Goal: Task Accomplishment & Management: Use online tool/utility

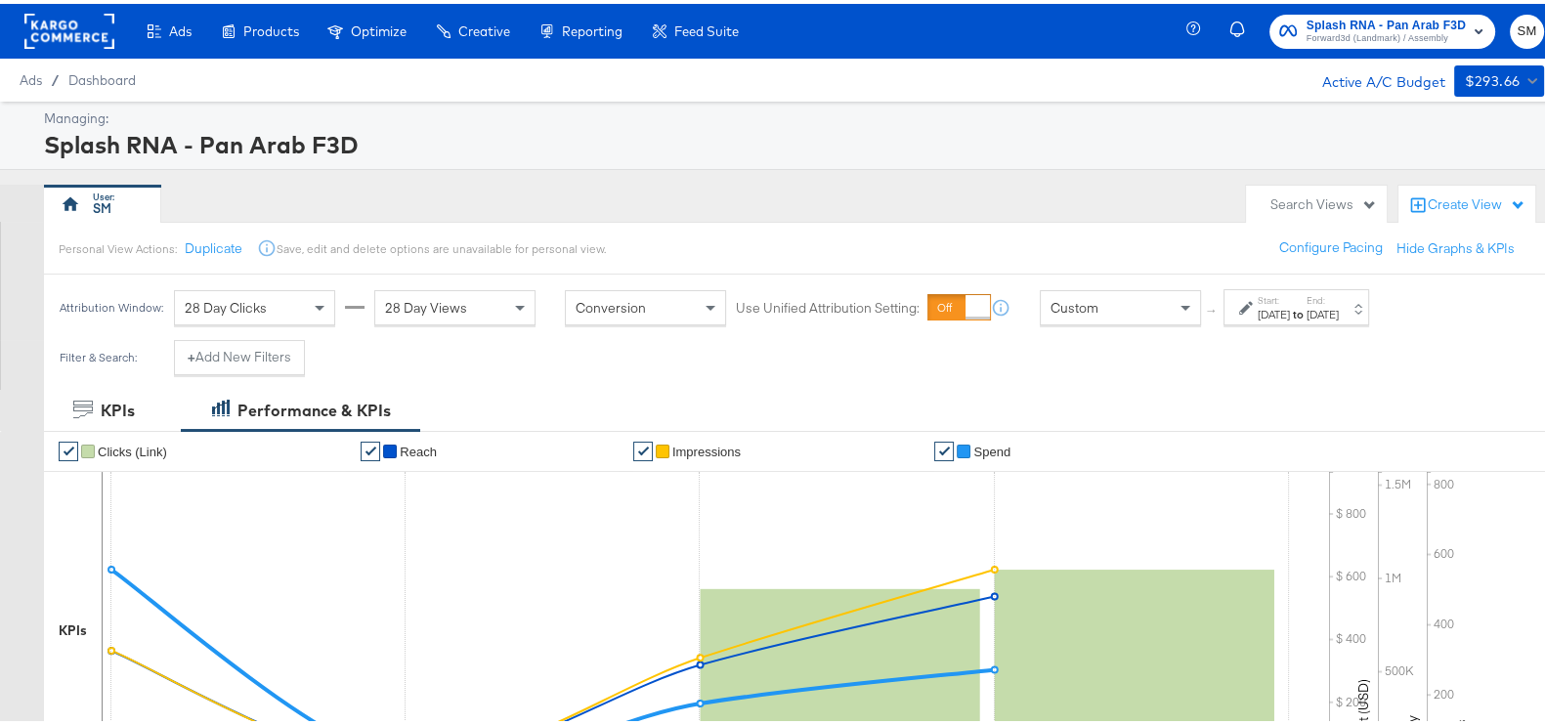
click at [1365, 28] on span "Forward3d (Landmark) / Assembly" at bounding box center [1385, 35] width 159 height 16
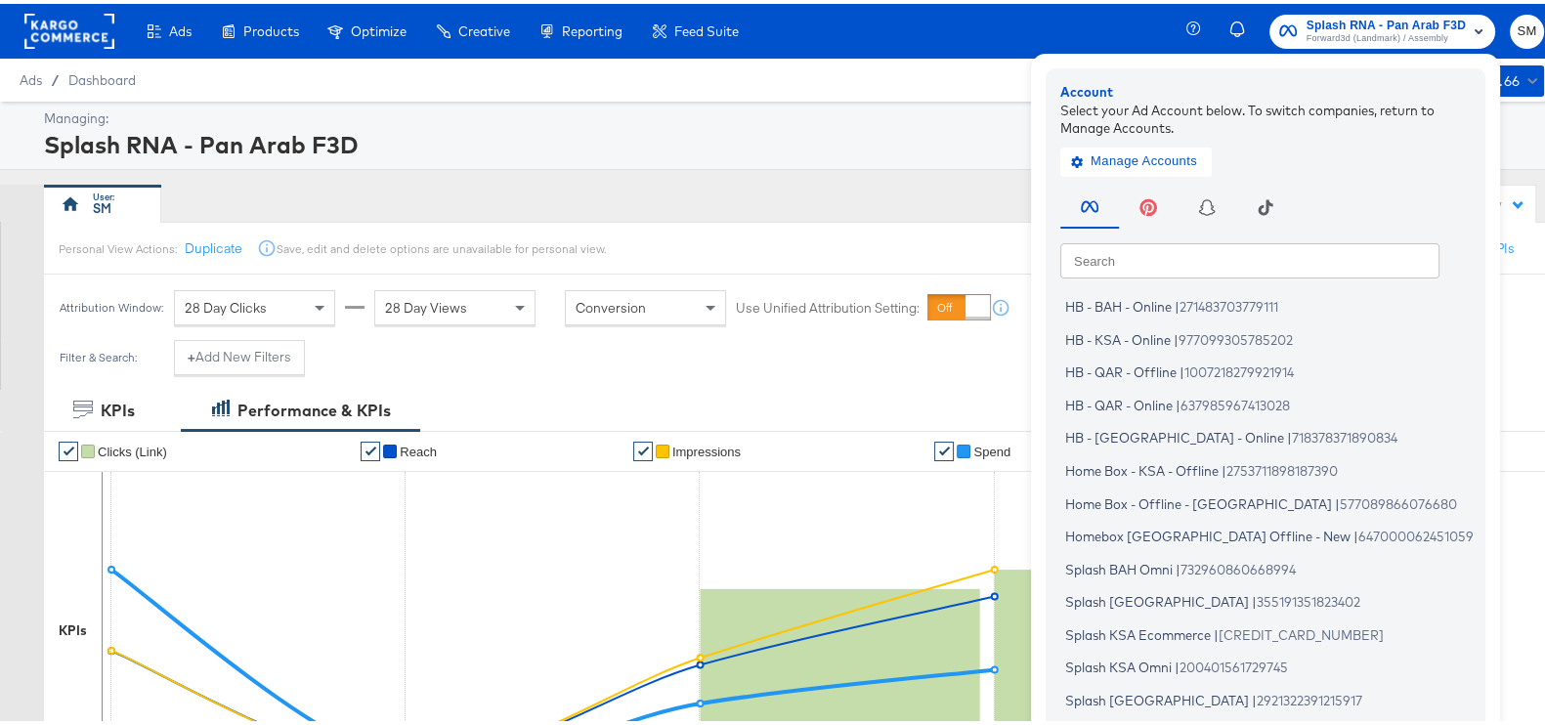
click at [0, 0] on div "Create filtered sets to control which products appear in your ads." at bounding box center [0, 0] width 0 height 0
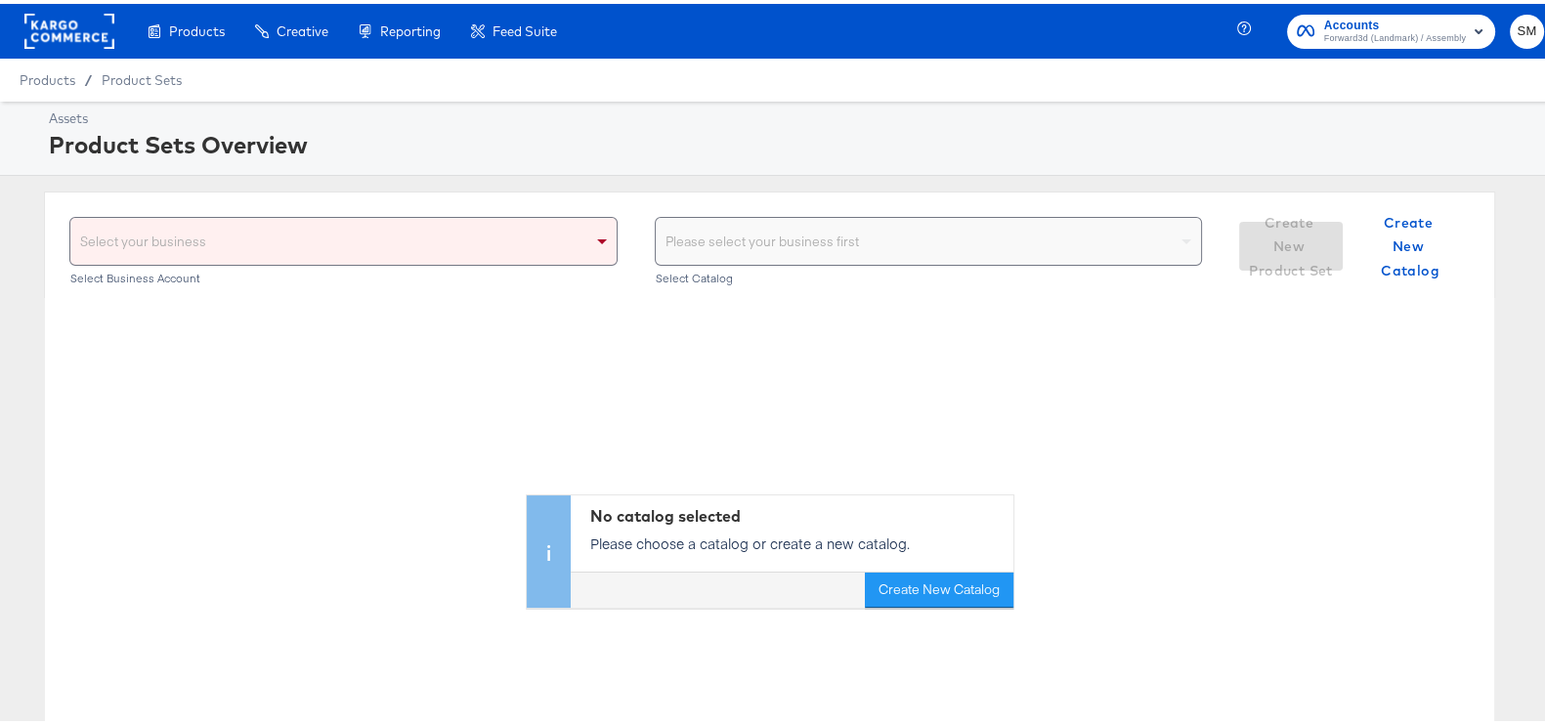
click at [573, 229] on div "Select your business" at bounding box center [343, 237] width 546 height 47
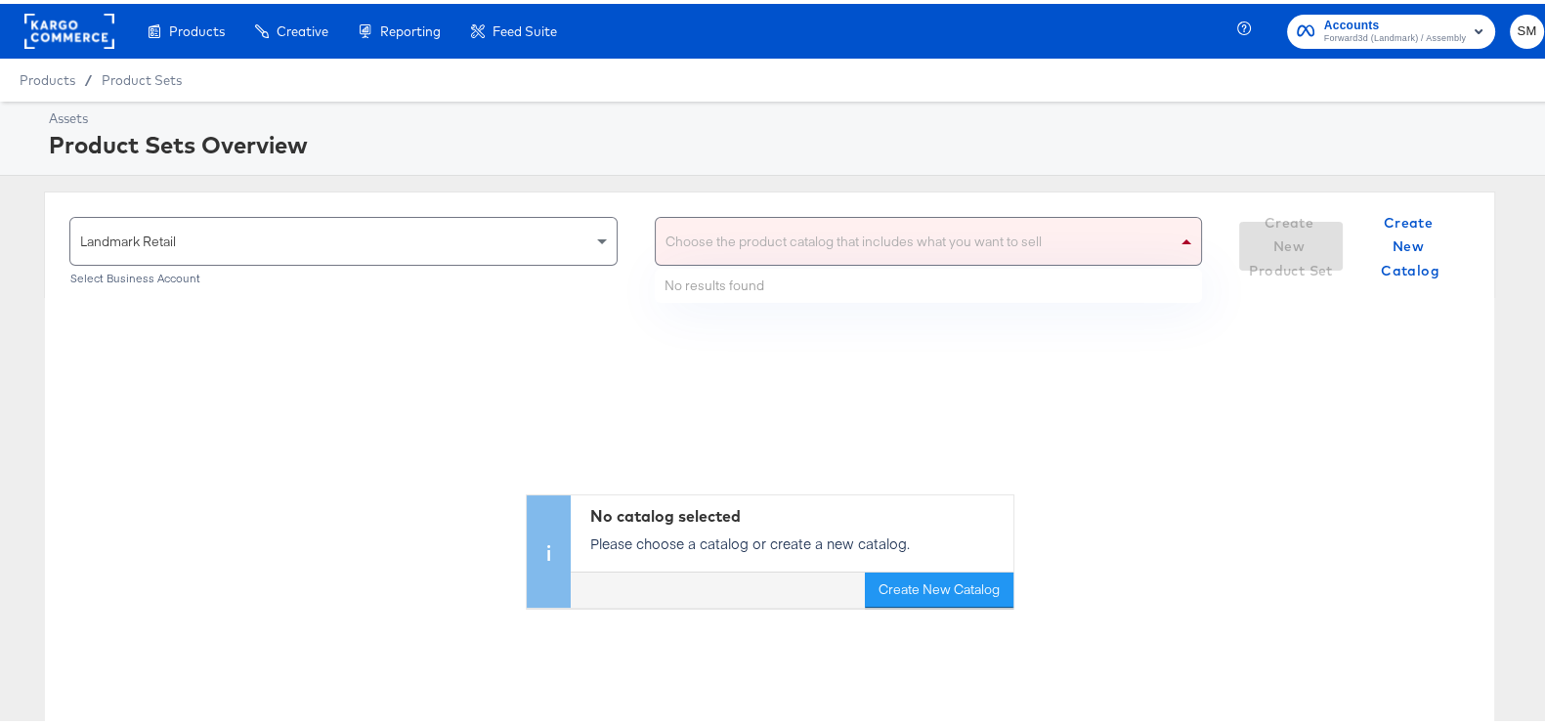
click at [759, 228] on div "Choose the product catalog that includes what you want to sell" at bounding box center [929, 237] width 546 height 47
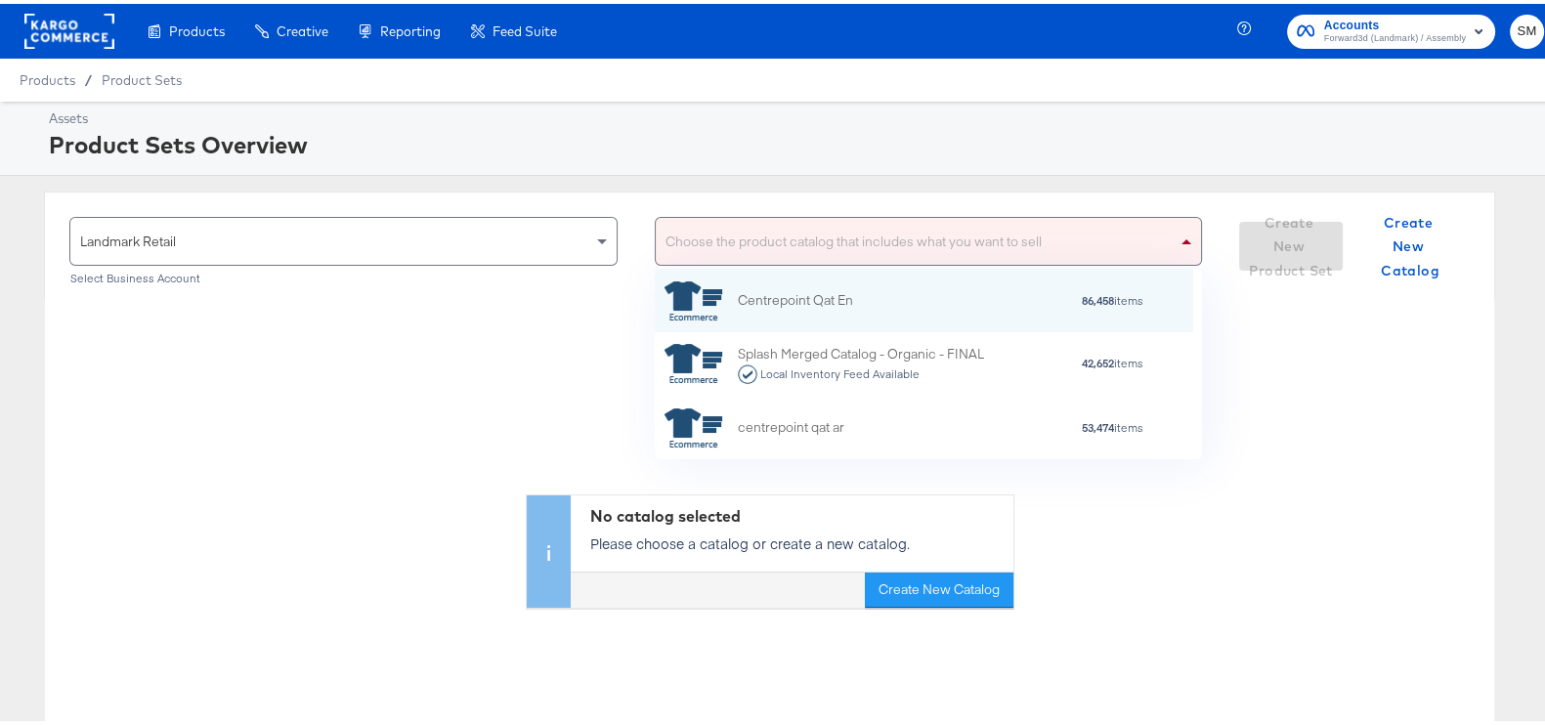
scroll to position [174, 520]
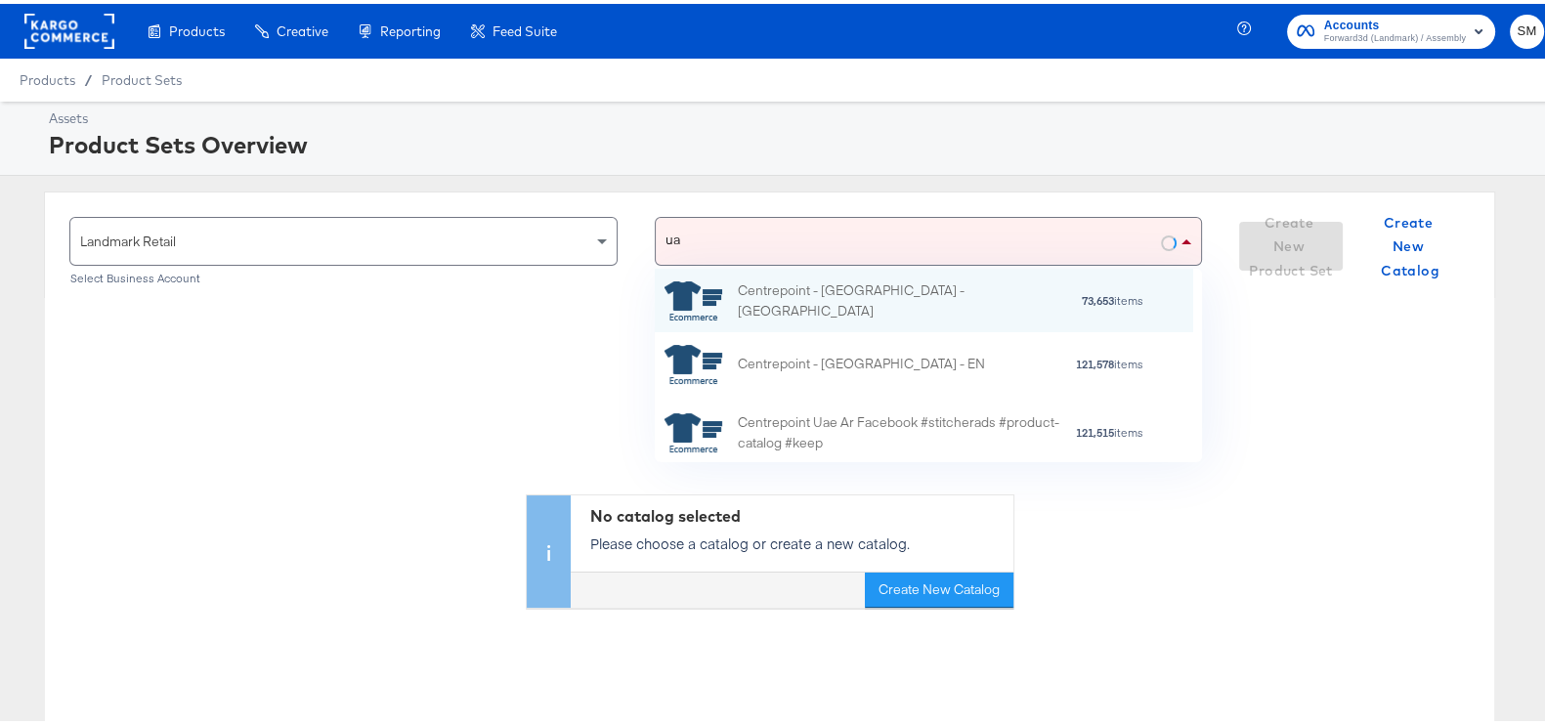
type input "[GEOGRAPHIC_DATA]"
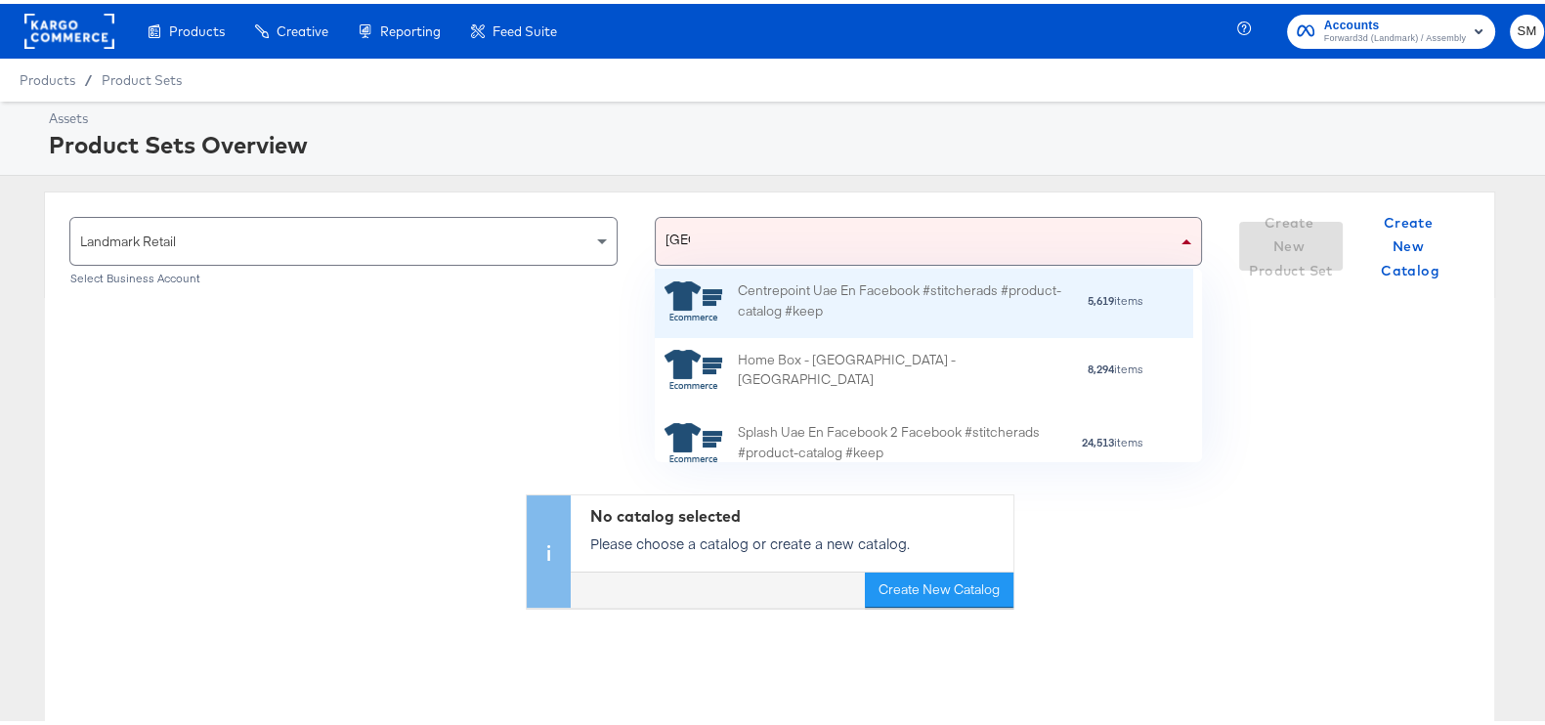
scroll to position [243, 0]
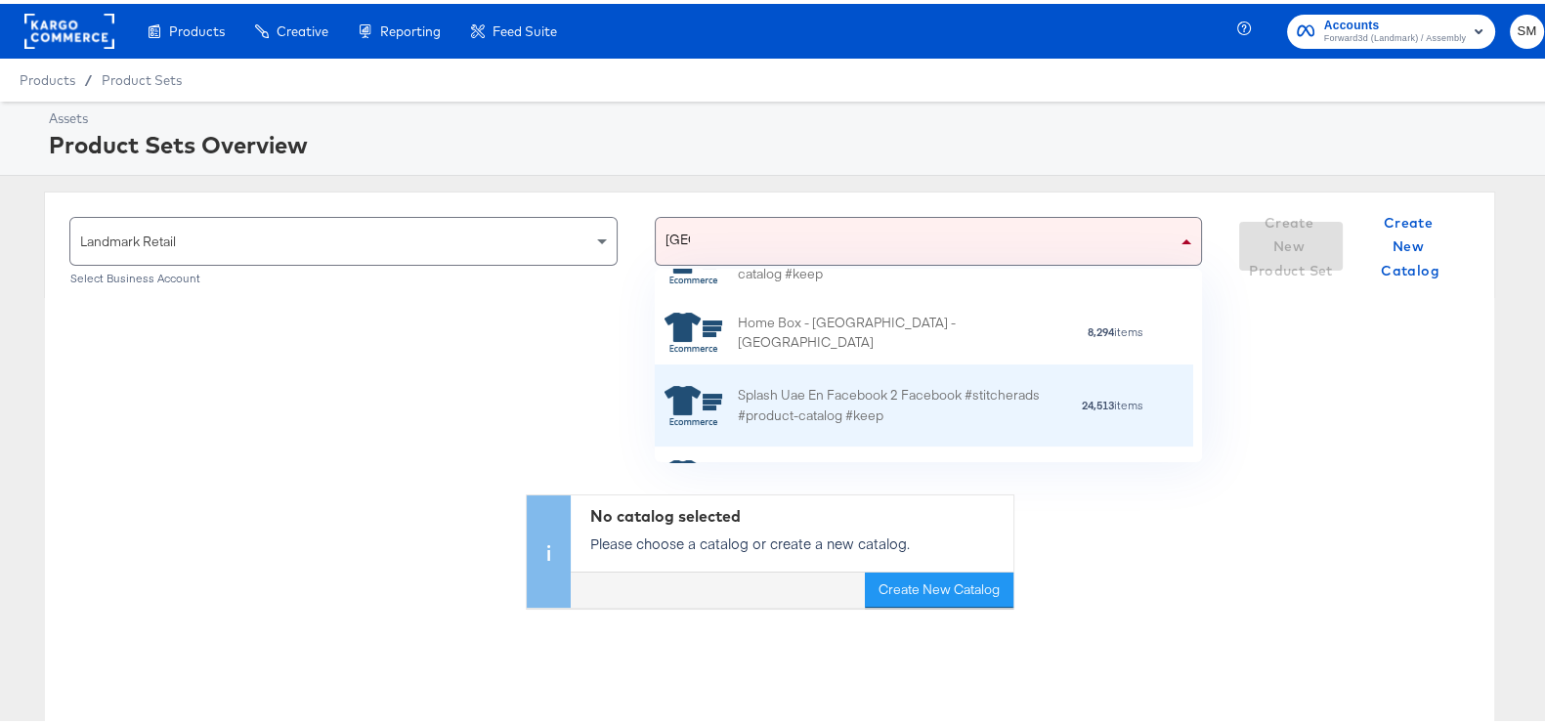
click at [900, 393] on div "Splash Uae En Facebook 2 Facebook #stitcherads #product-catalog #keep" at bounding box center [909, 402] width 342 height 41
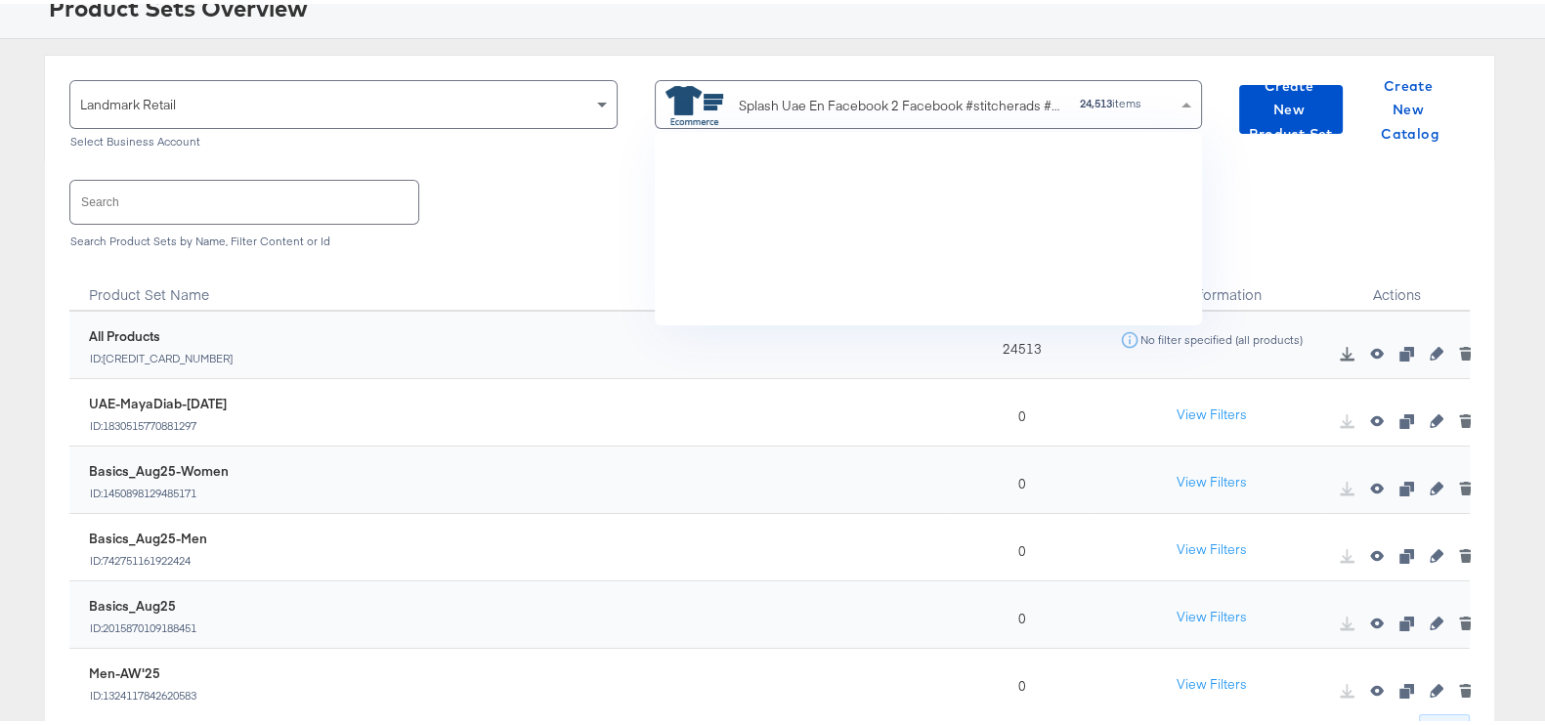
scroll to position [174, 520]
click at [372, 193] on input "text" at bounding box center [244, 198] width 348 height 42
paste input "165535162"
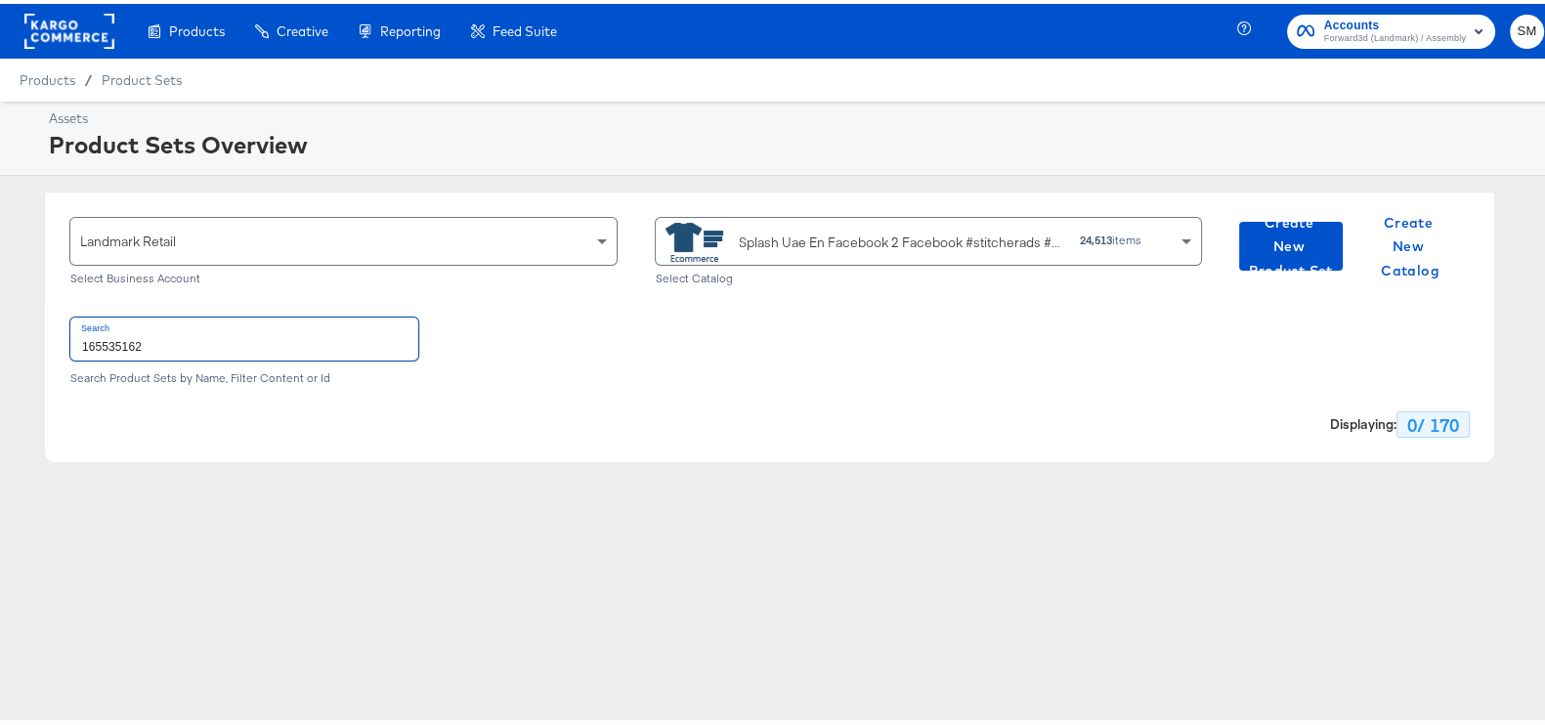
scroll to position [0, 0]
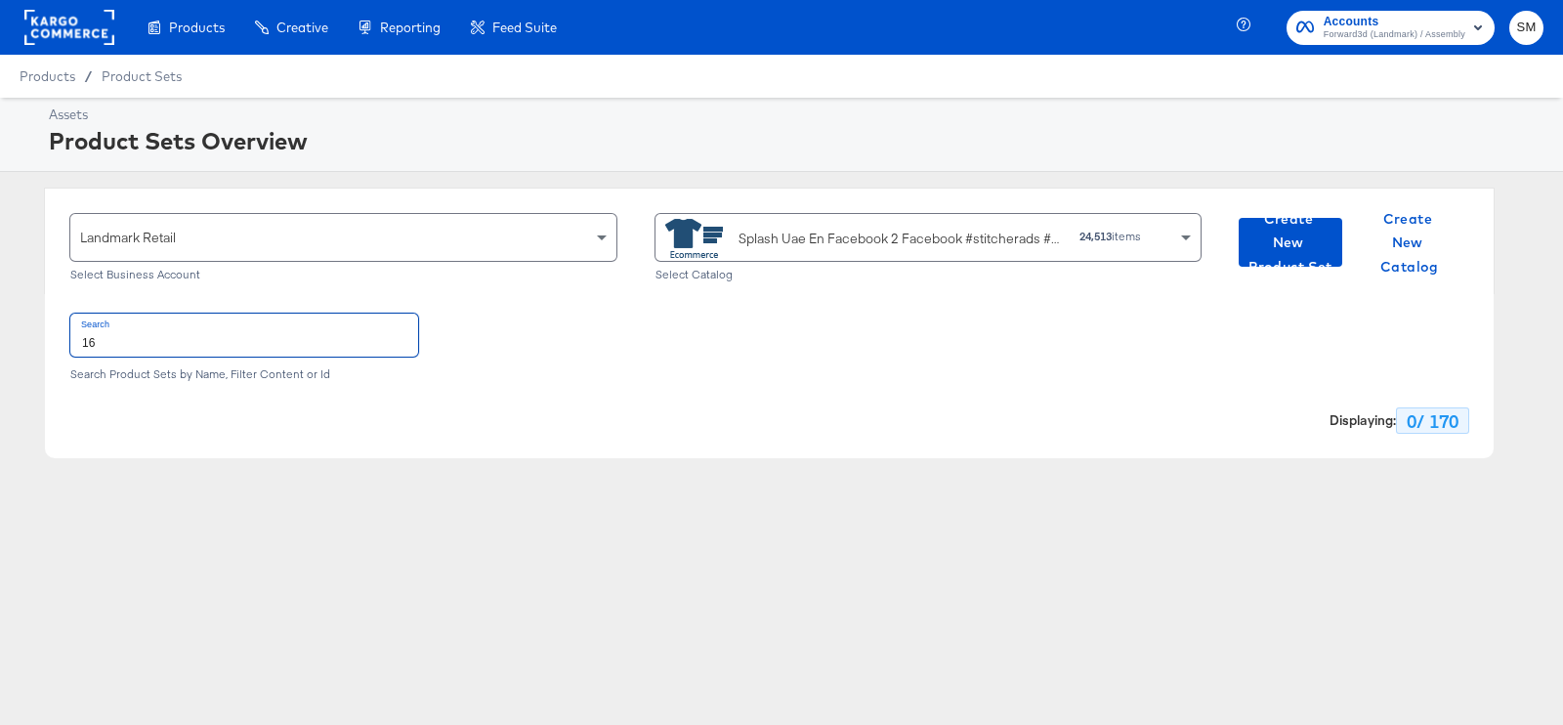
type input "1"
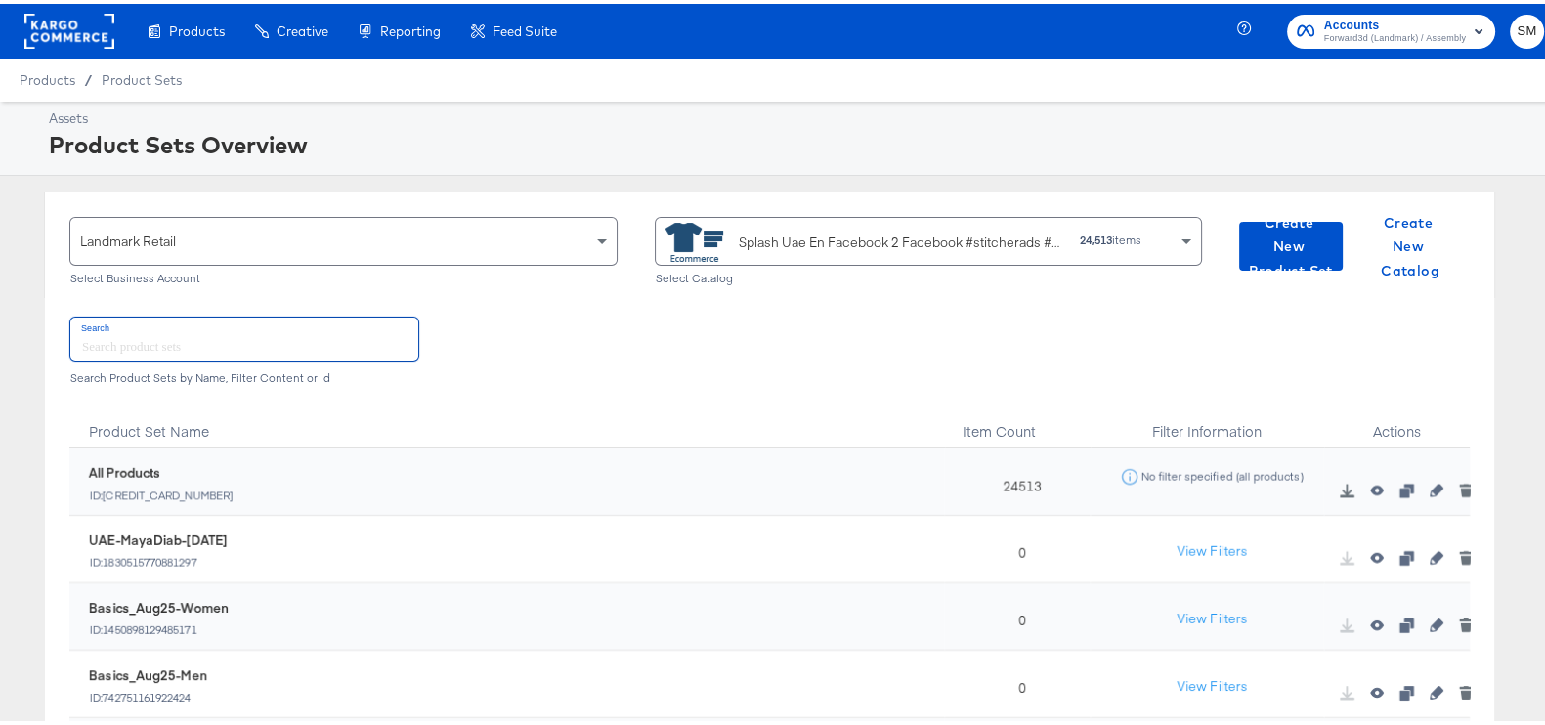
click at [1140, 245] on div "Splash Uae En Facebook 2 Facebook #stitcherads #product-catalog #keep 24,513 it…" at bounding box center [921, 236] width 512 height 44
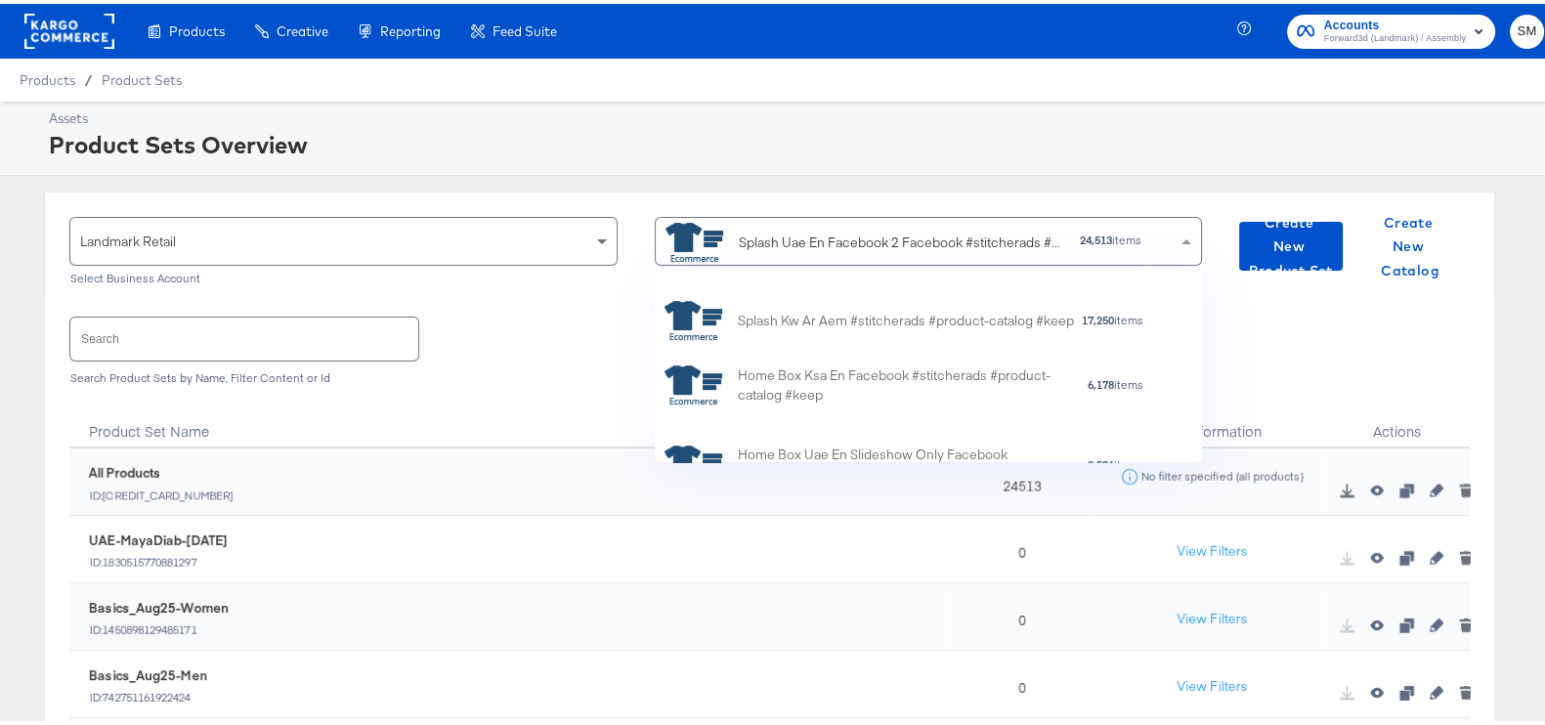
scroll to position [1058, 0]
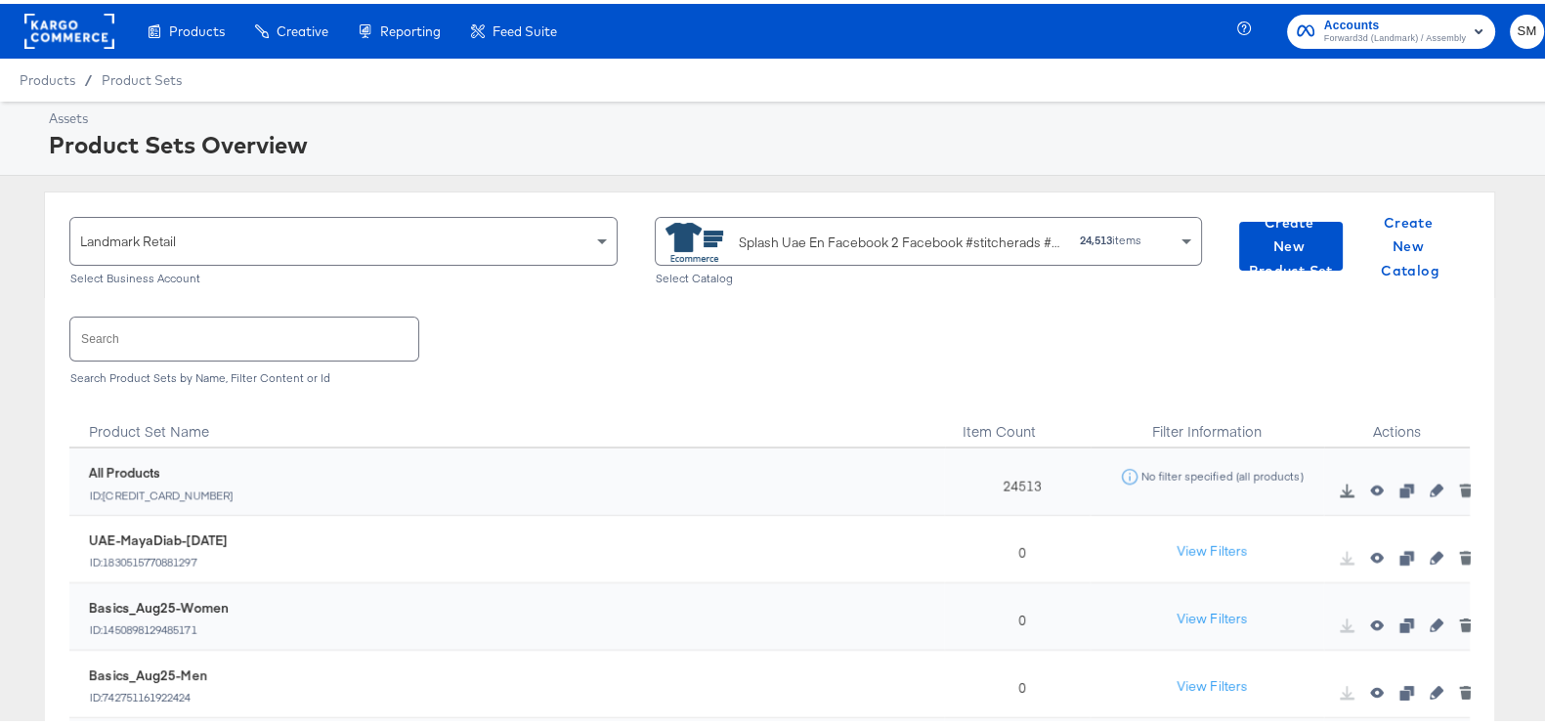
click at [924, 184] on div "Assets Product Sets Overview Landmark Retail Select Business Account Splash Uae…" at bounding box center [781, 520] width 1563 height 845
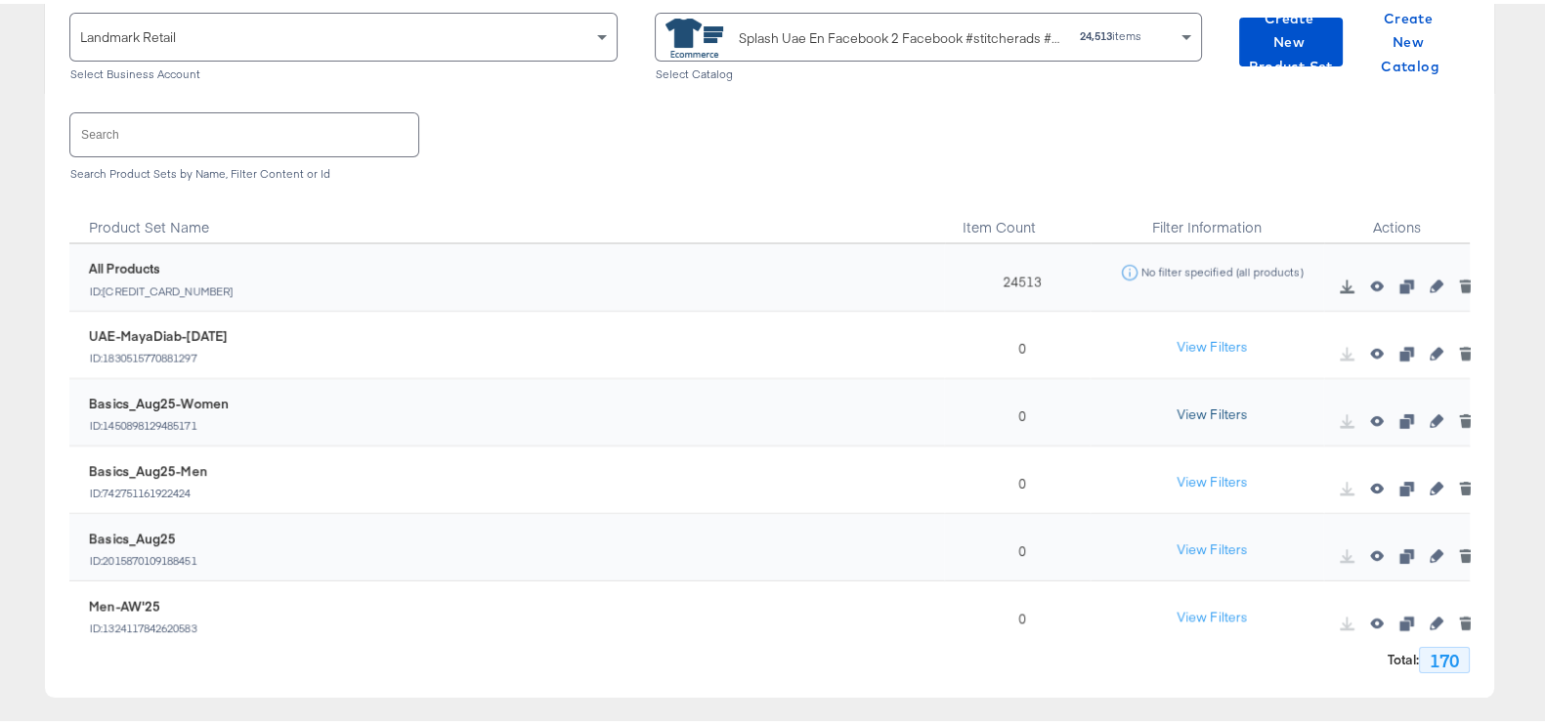
scroll to position [243, 0]
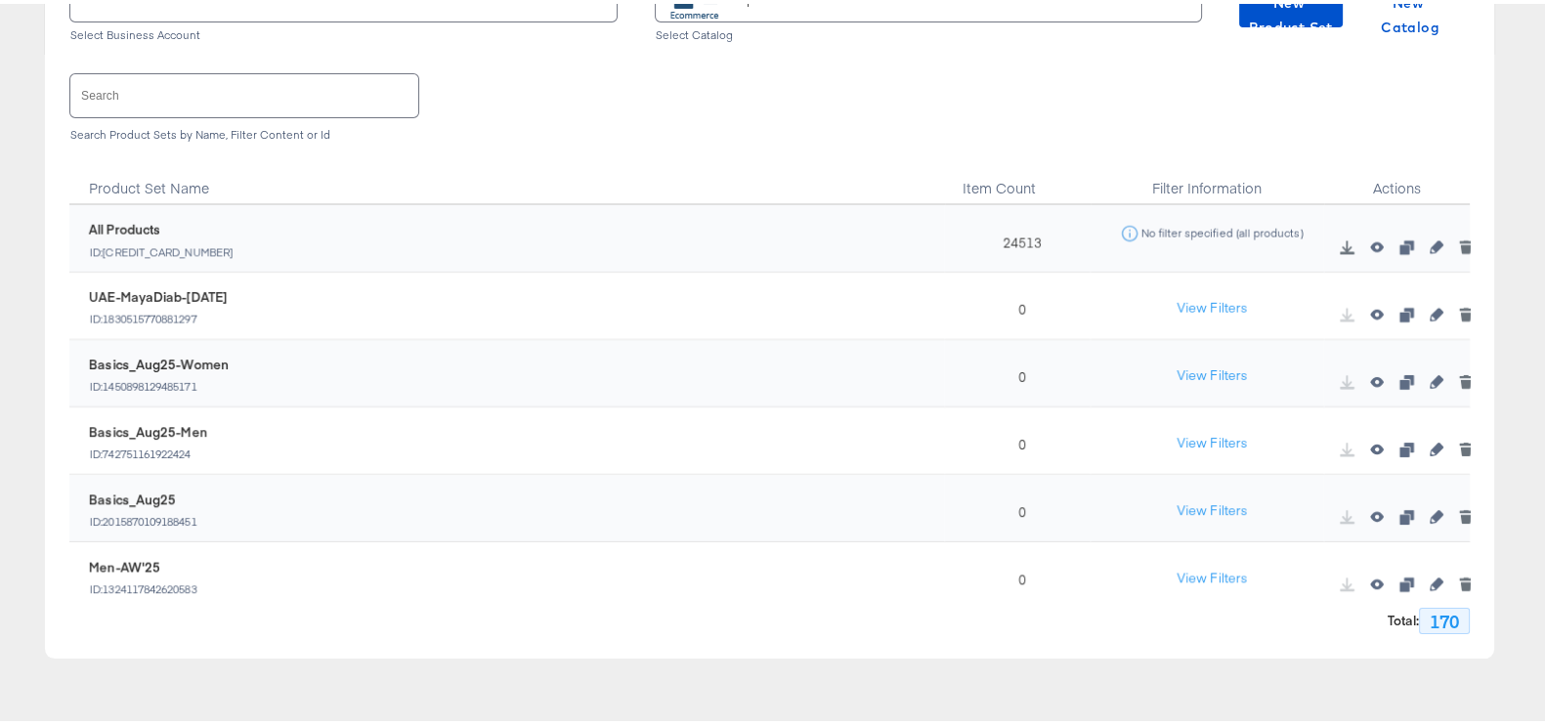
click at [347, 75] on input "text" at bounding box center [244, 91] width 348 height 42
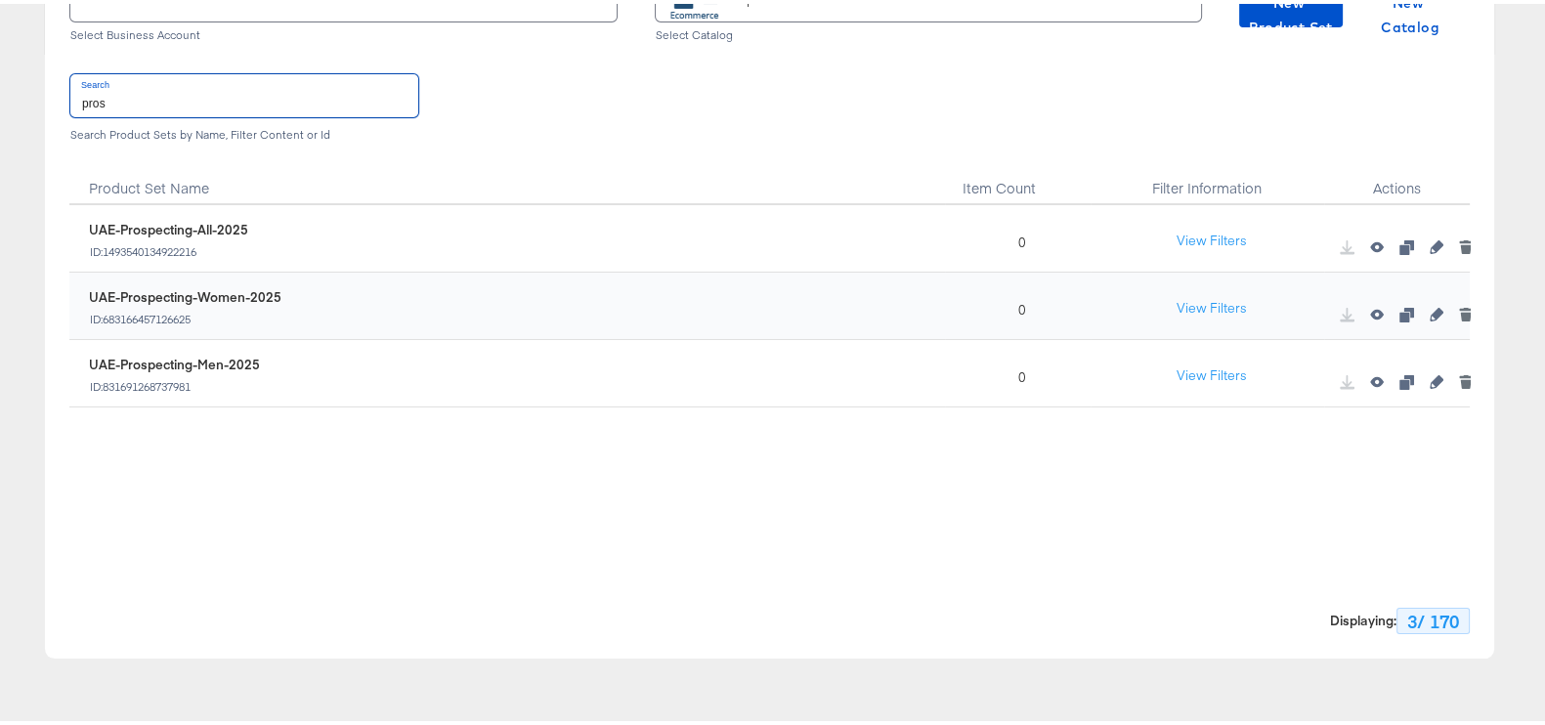
type input "pros"
click at [1429, 241] on icon "button" at bounding box center [1436, 243] width 14 height 14
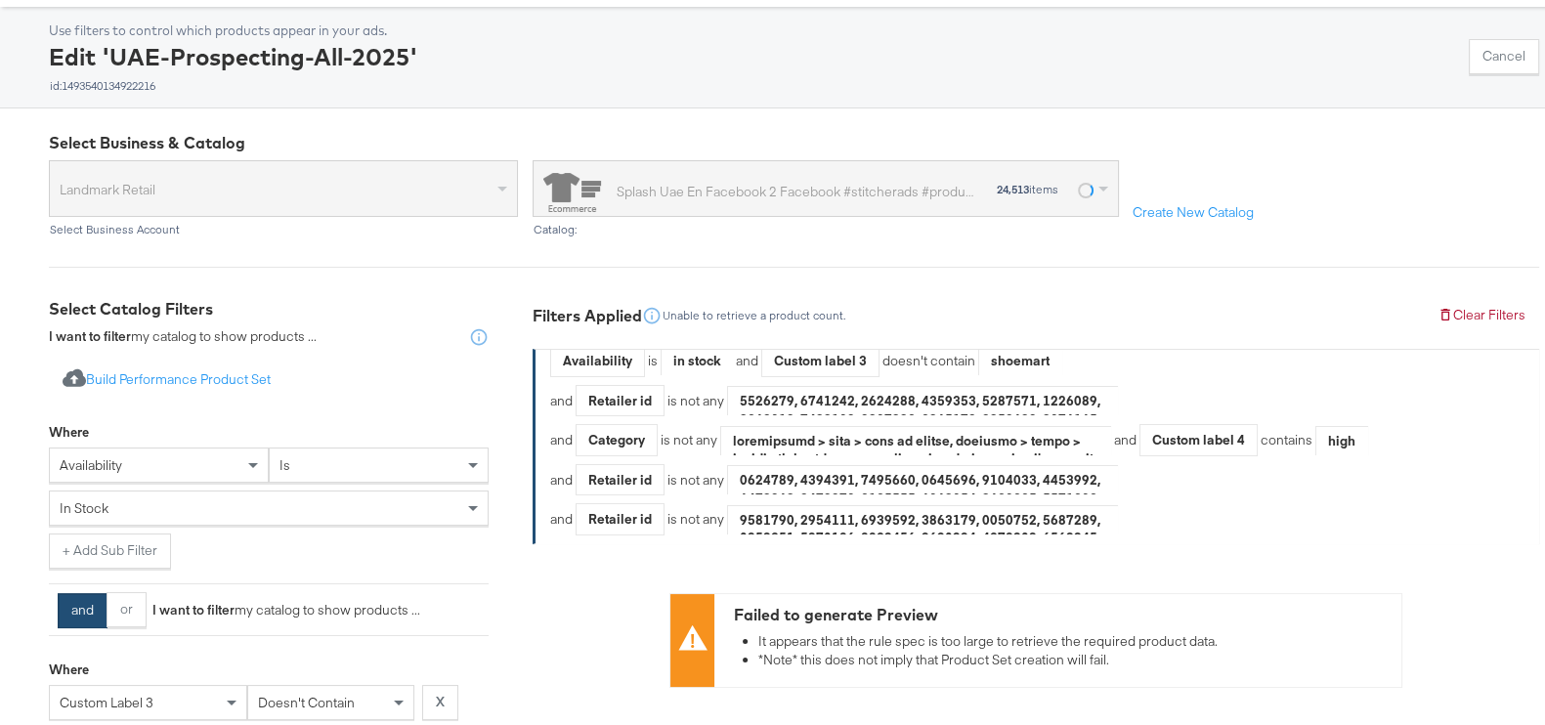
scroll to position [243, 0]
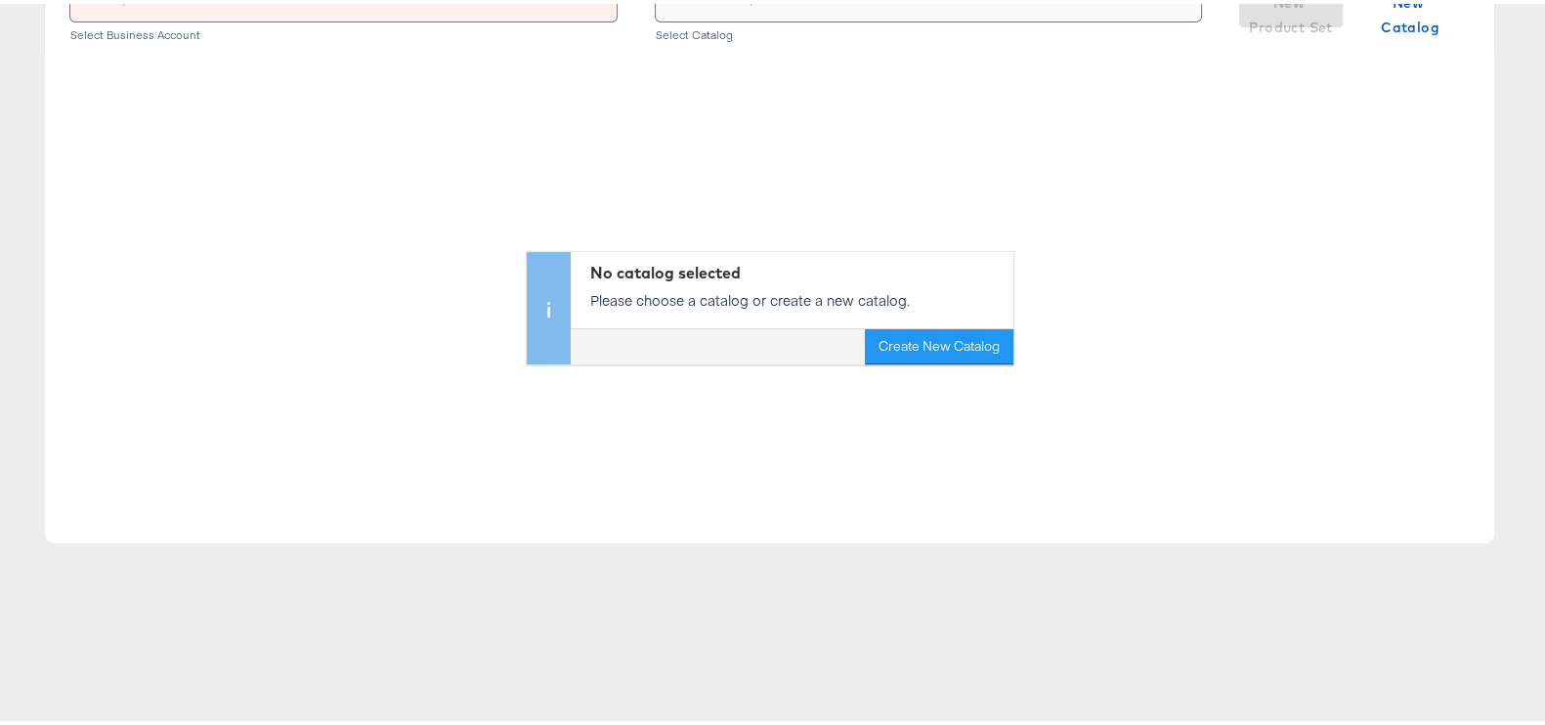
click at [272, 214] on div "No catalog selected Please choose a catalog or create a new catalog. Create New…" at bounding box center [769, 206] width 1449 height 310
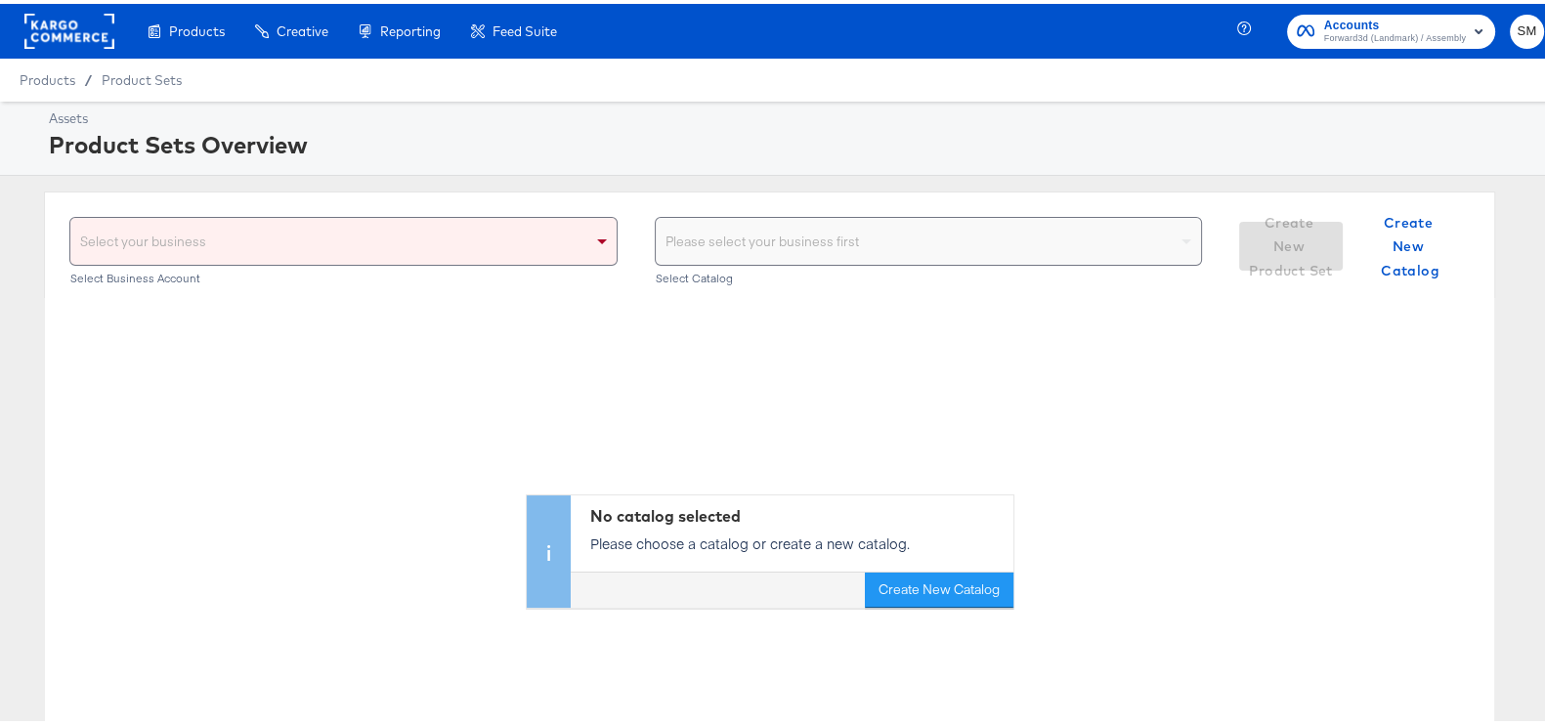
click at [256, 236] on div "Select your business" at bounding box center [343, 237] width 546 height 47
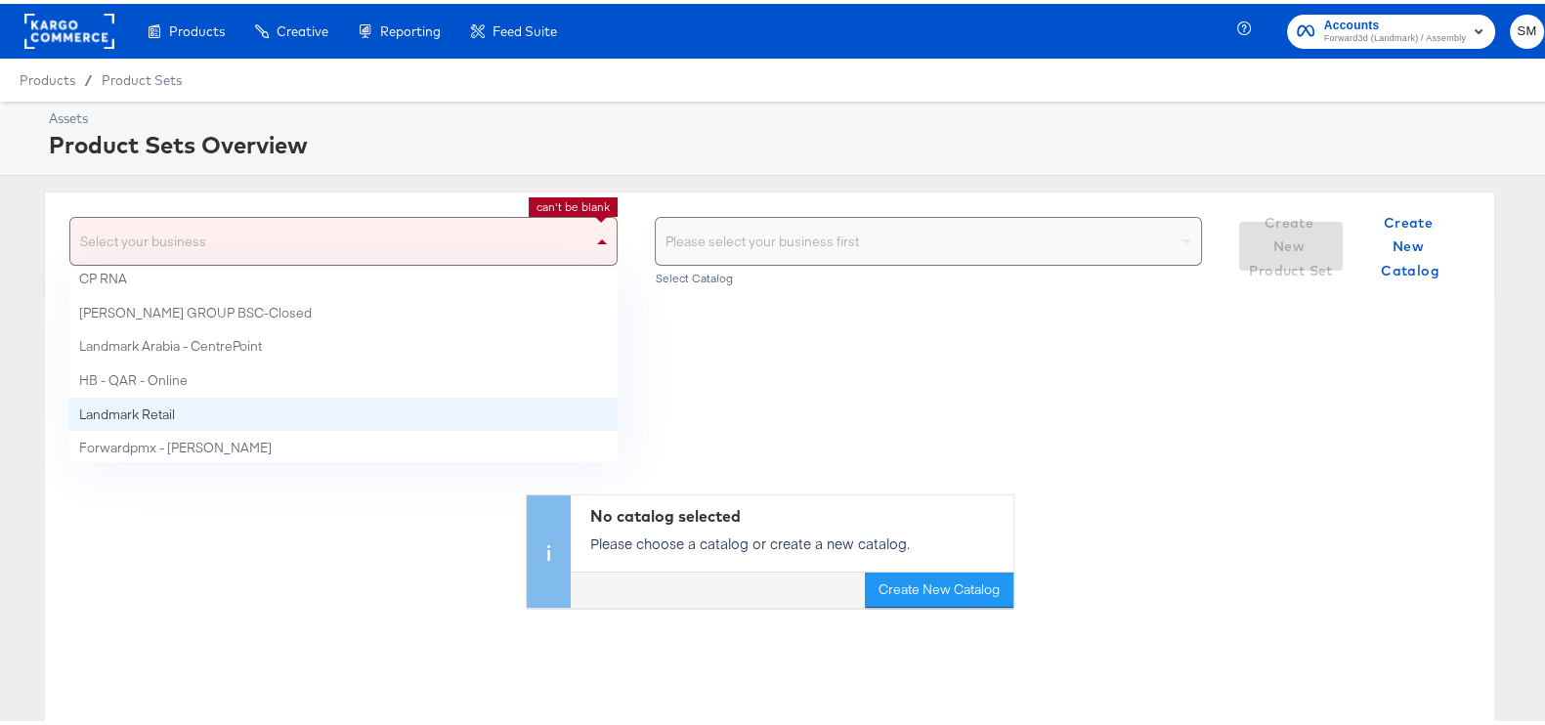
scroll to position [9, 0]
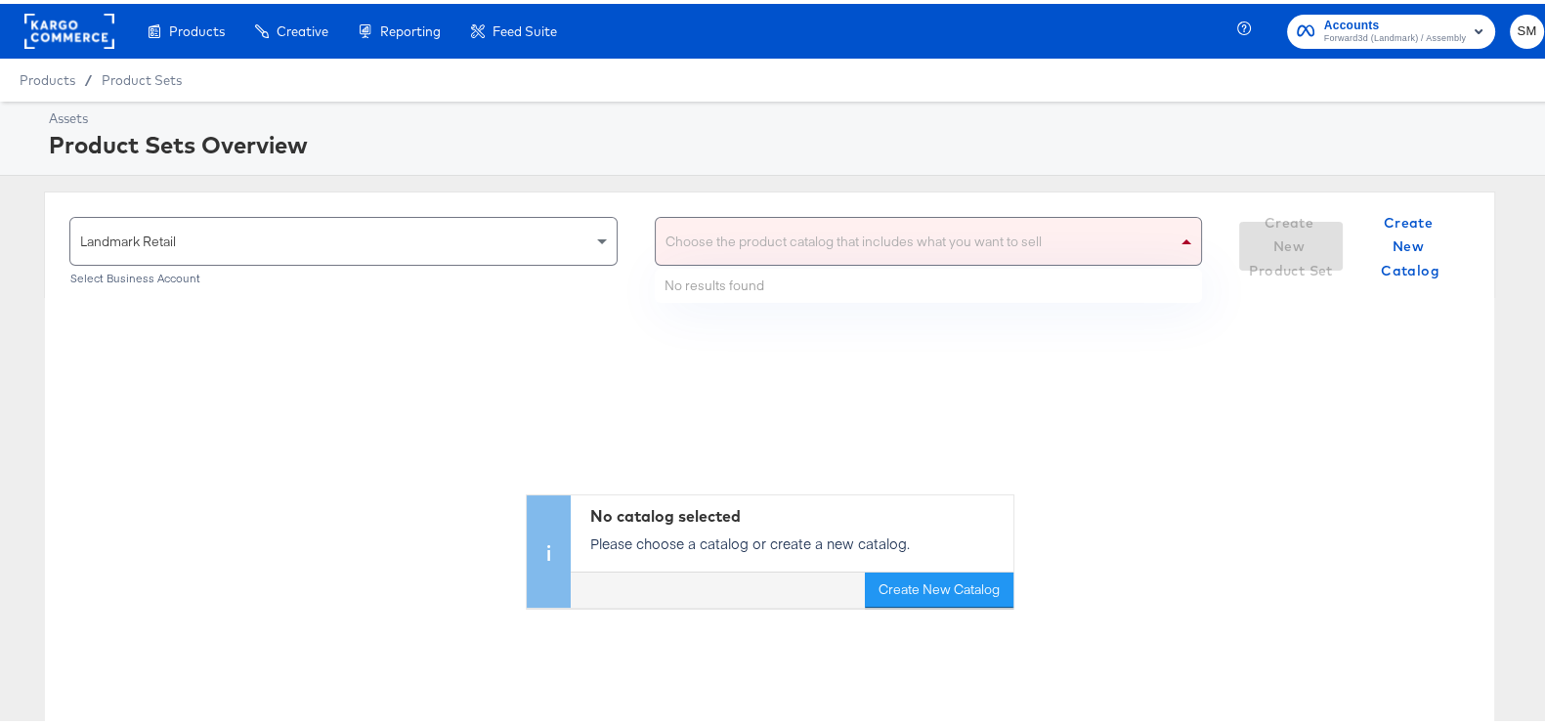
click at [987, 246] on div "Choose the product catalog that includes what you want to sell" at bounding box center [929, 237] width 546 height 47
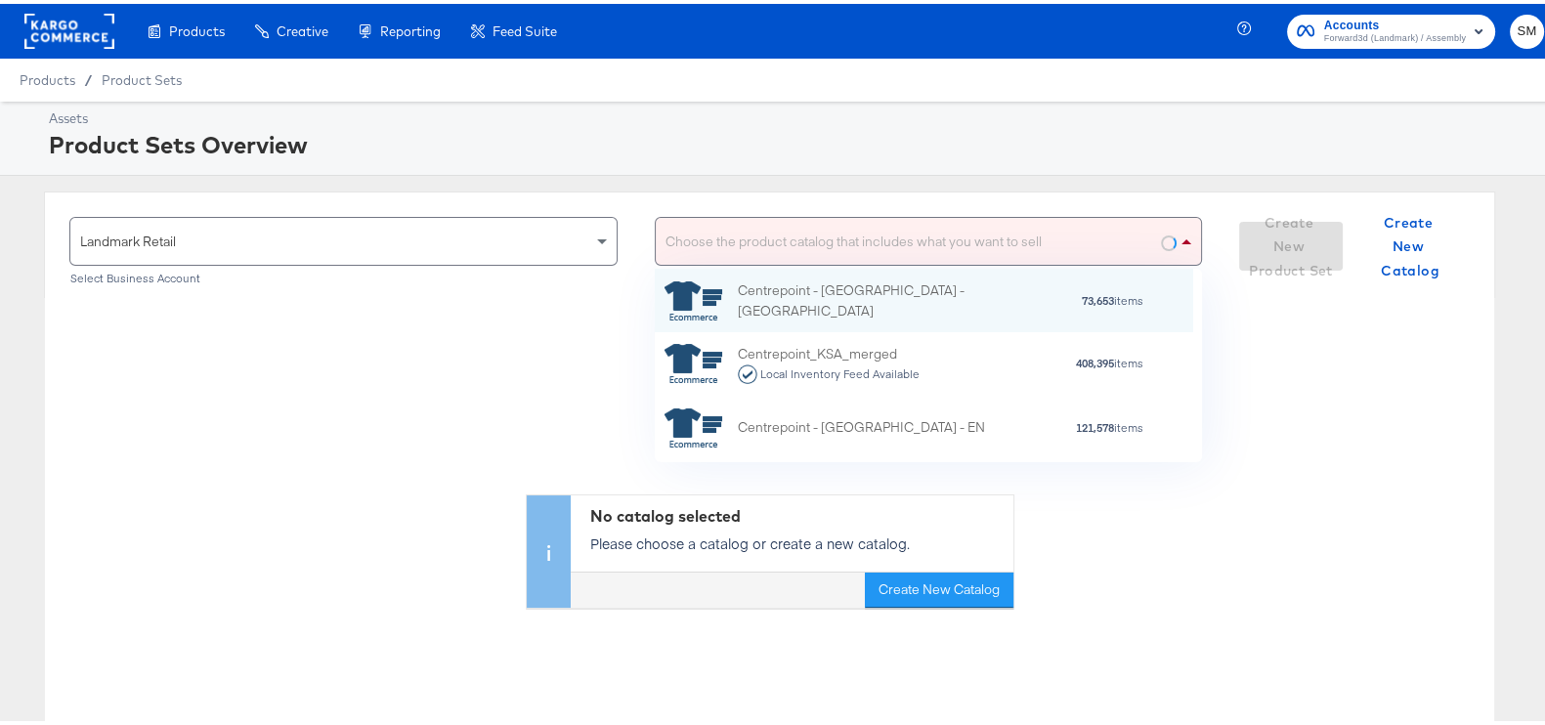
scroll to position [174, 520]
type input "[GEOGRAPHIC_DATA]"
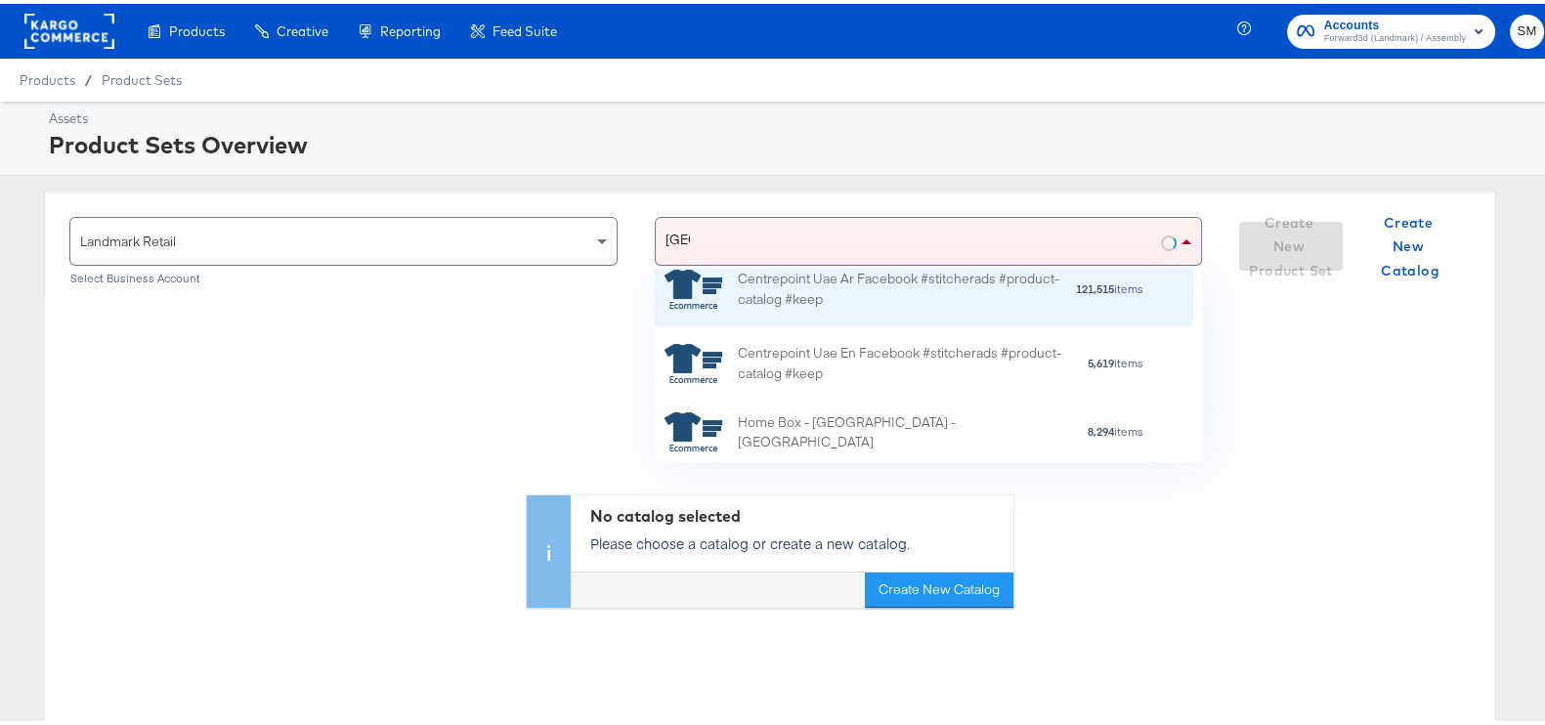
scroll to position [243, 0]
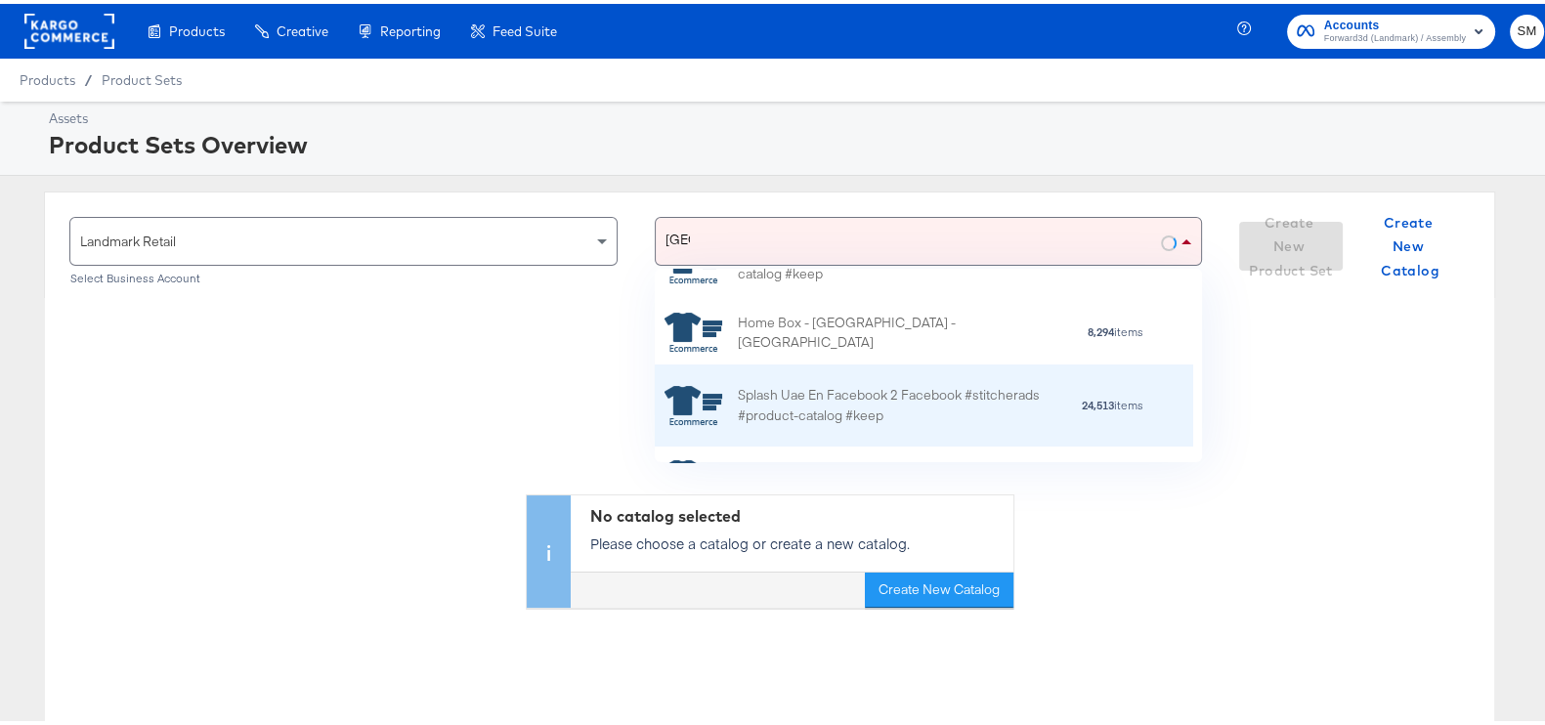
click at [923, 223] on div "Centrepoint Uae Ar Facebook #stitcherads #product-catalog #keep 121,515 items" at bounding box center [924, 186] width 538 height 74
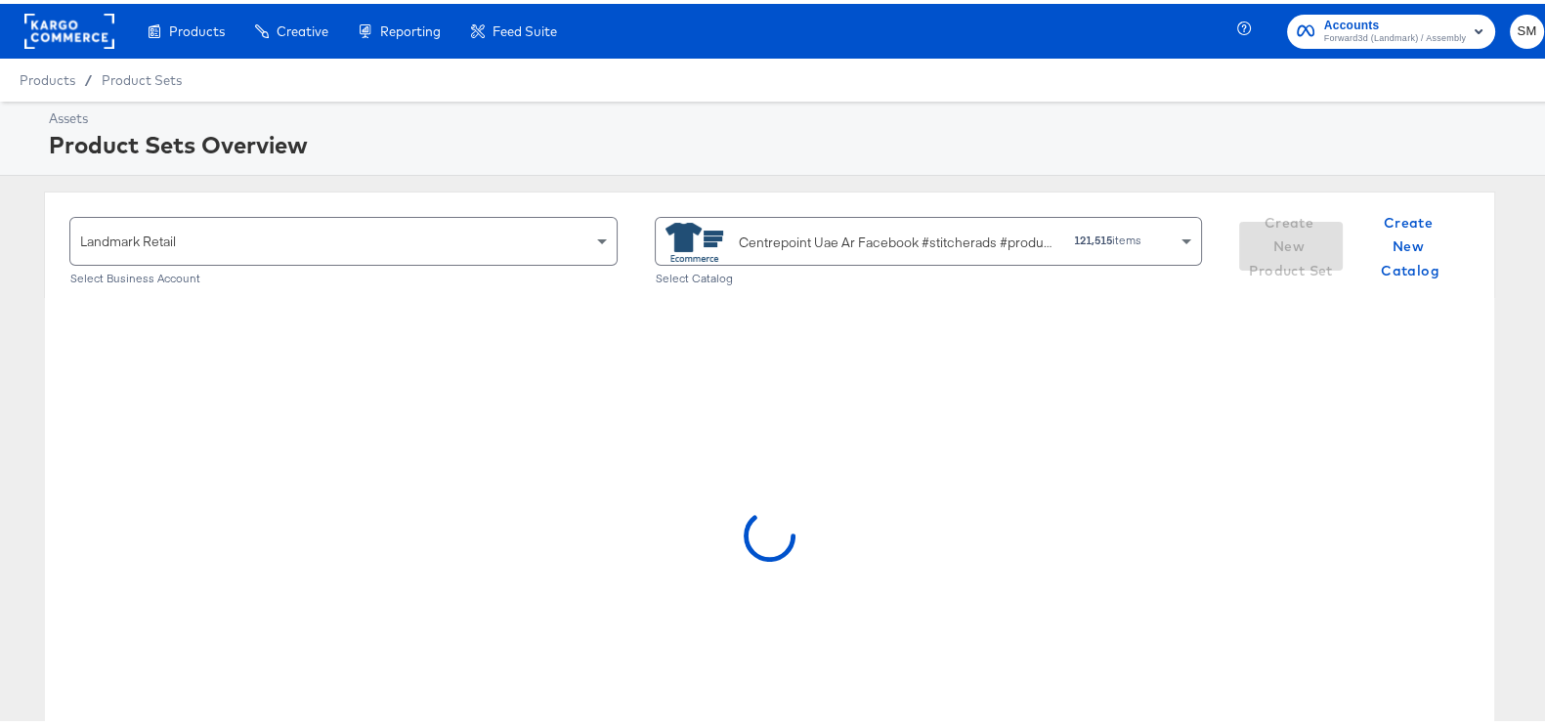
click at [967, 256] on div "Centrepoint Uae Ar Facebook #stitcherads #product-catalog #keep" at bounding box center [862, 238] width 394 height 39
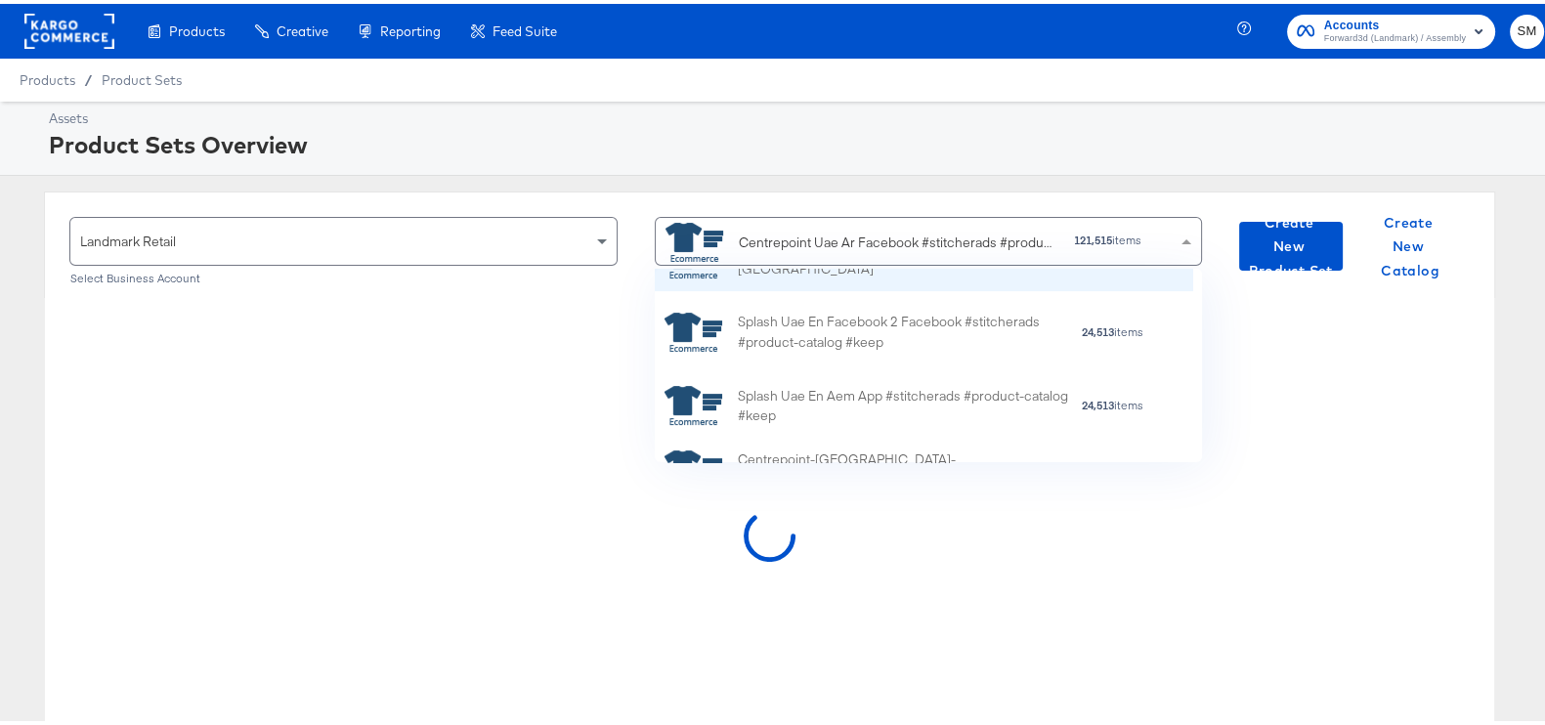
scroll to position [647, 0]
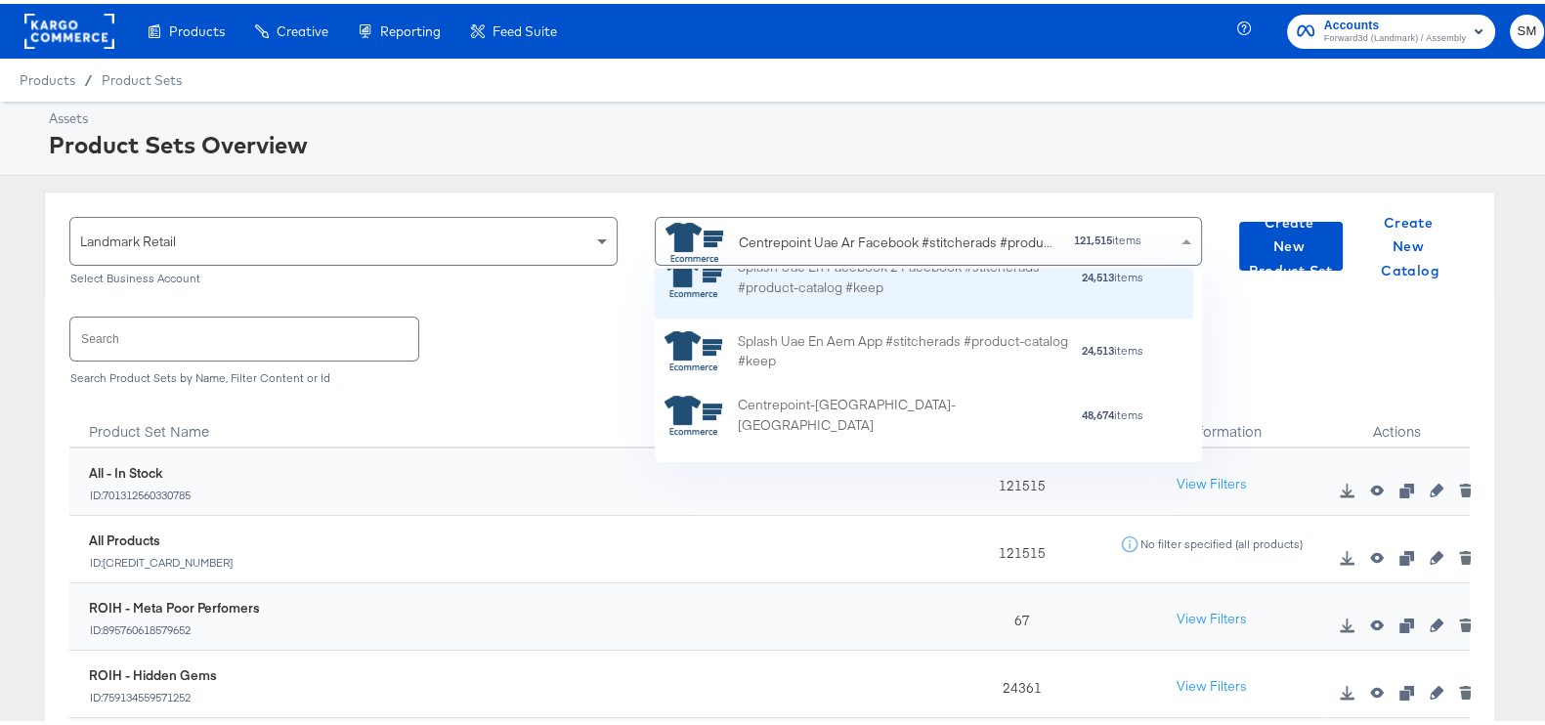
click at [877, 283] on div "Splash Uae En Facebook 2 Facebook #stitcherads #product-catalog #keep" at bounding box center [909, 273] width 342 height 41
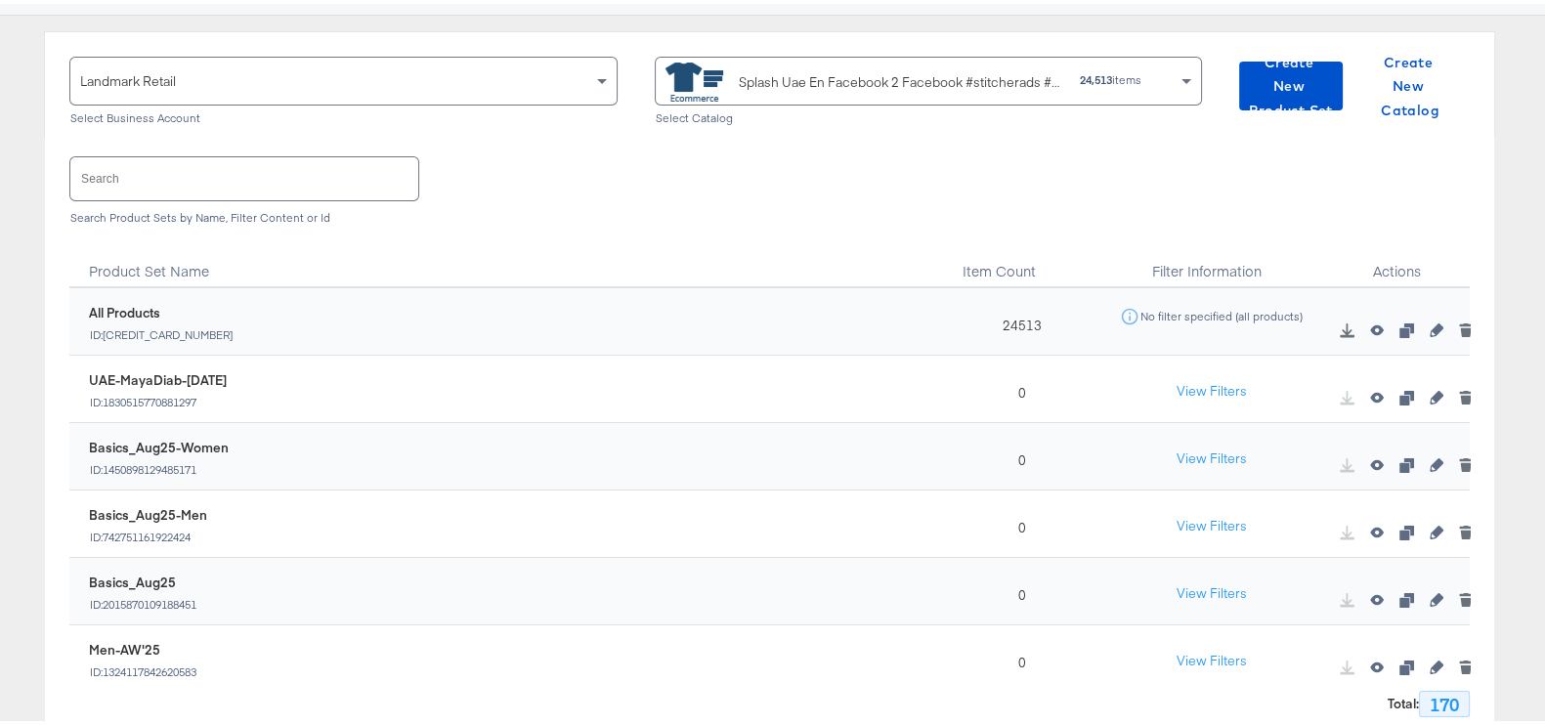
scroll to position [121, 0]
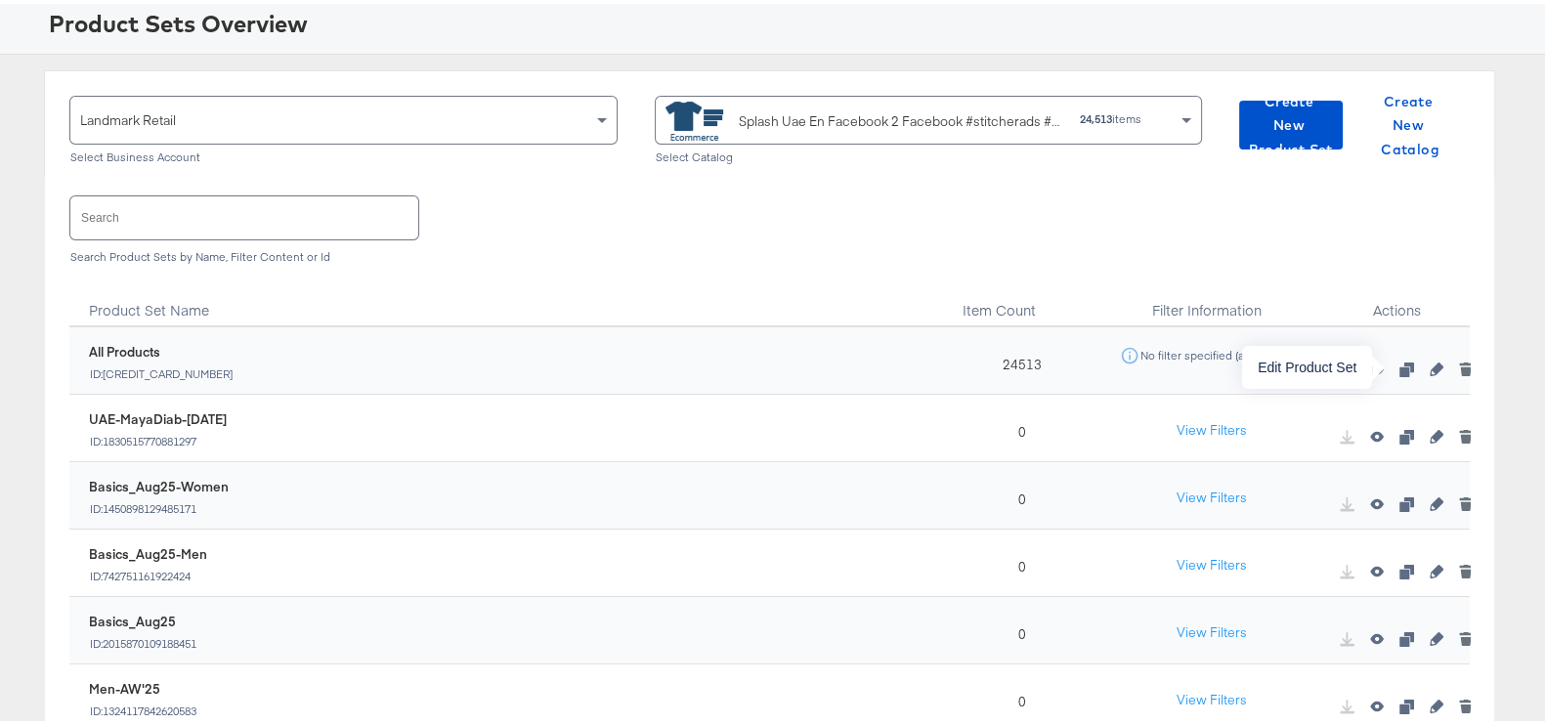
click at [1429, 369] on icon "button" at bounding box center [1436, 366] width 14 height 14
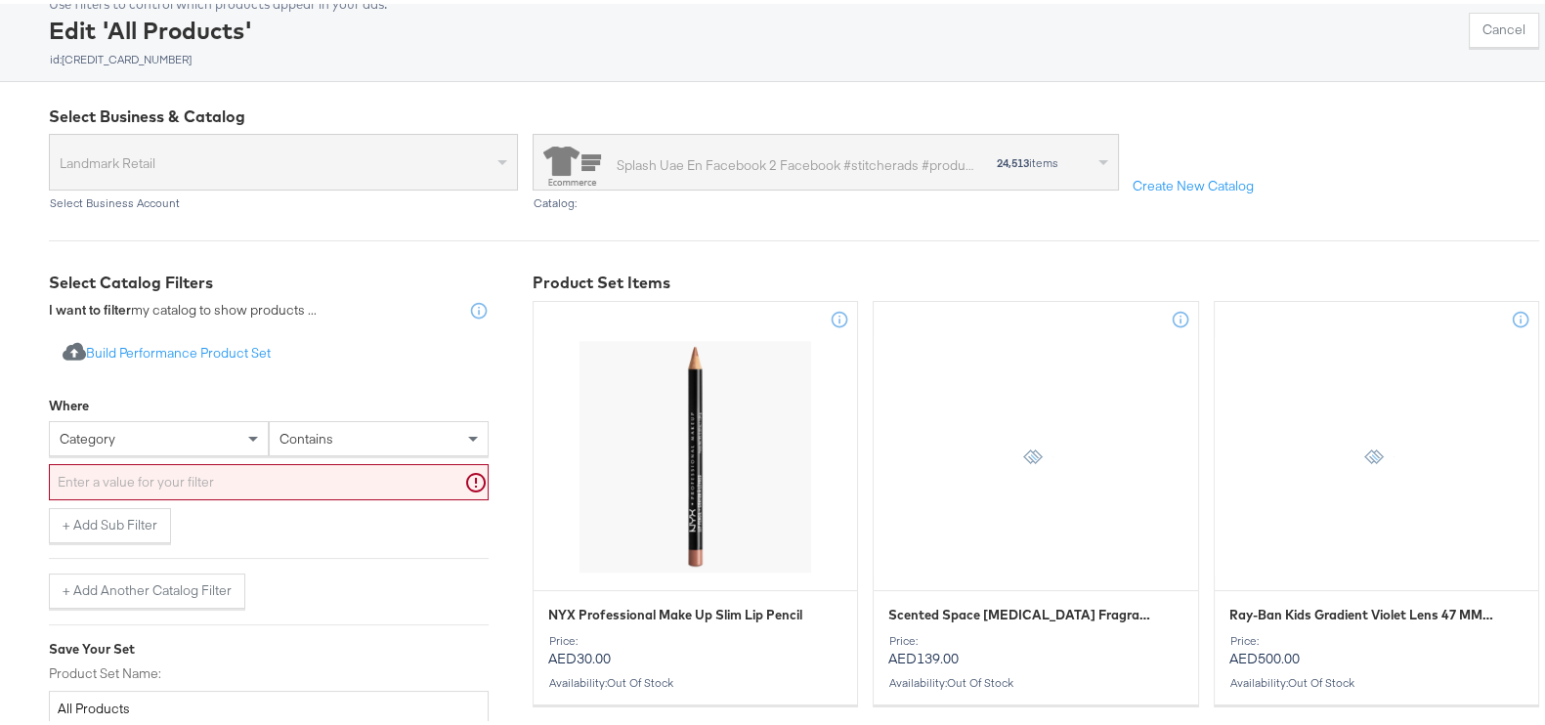
scroll to position [243, 0]
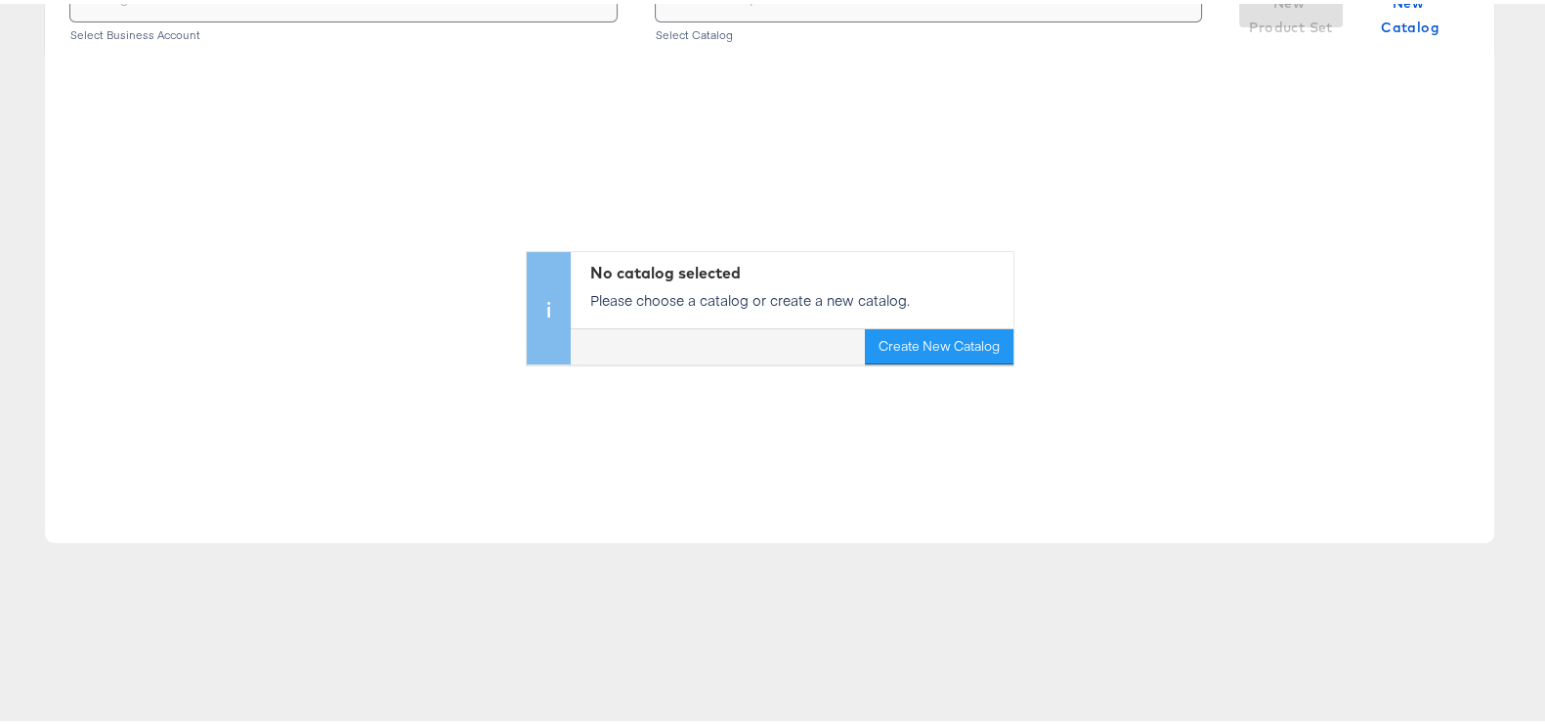
scroll to position [121, 0]
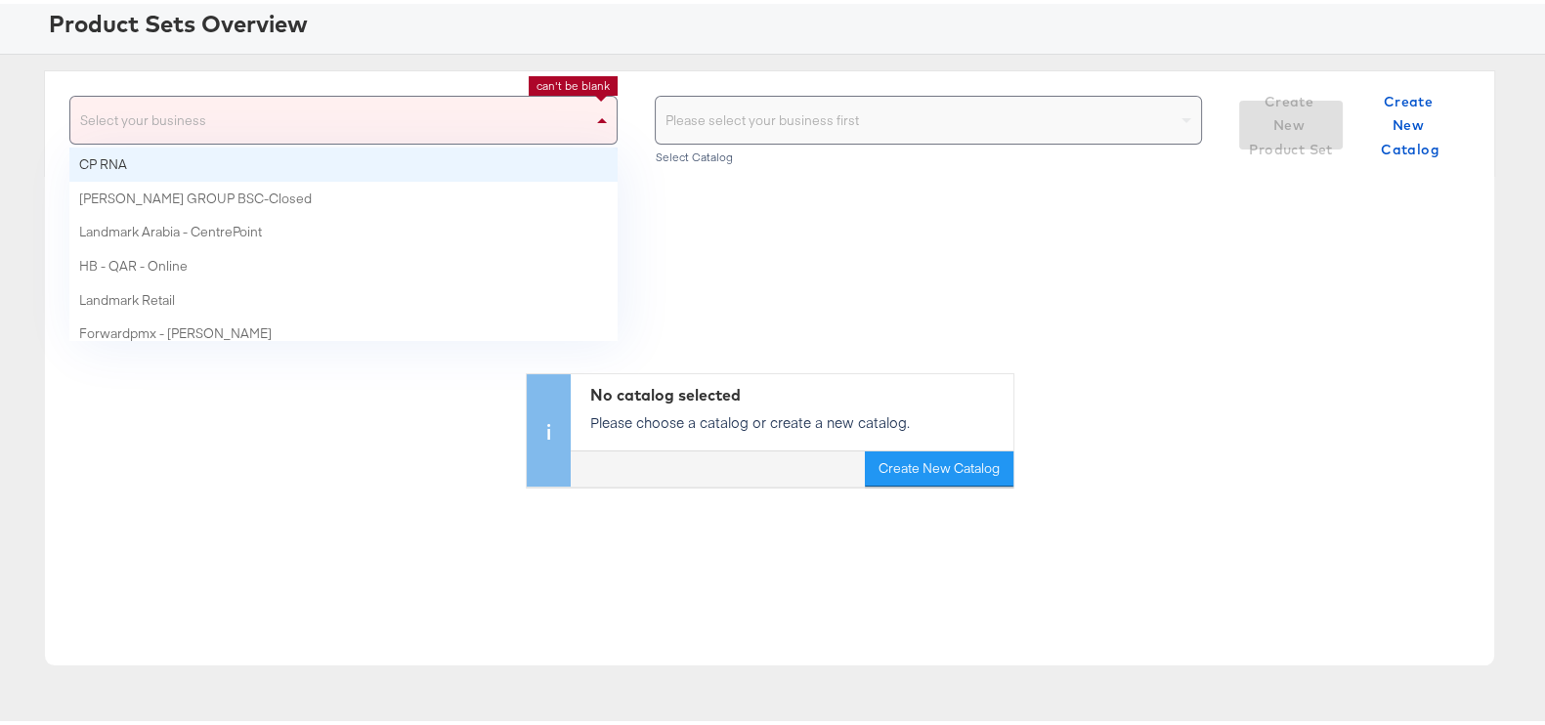
click at [370, 110] on div "Select your business" at bounding box center [343, 116] width 546 height 47
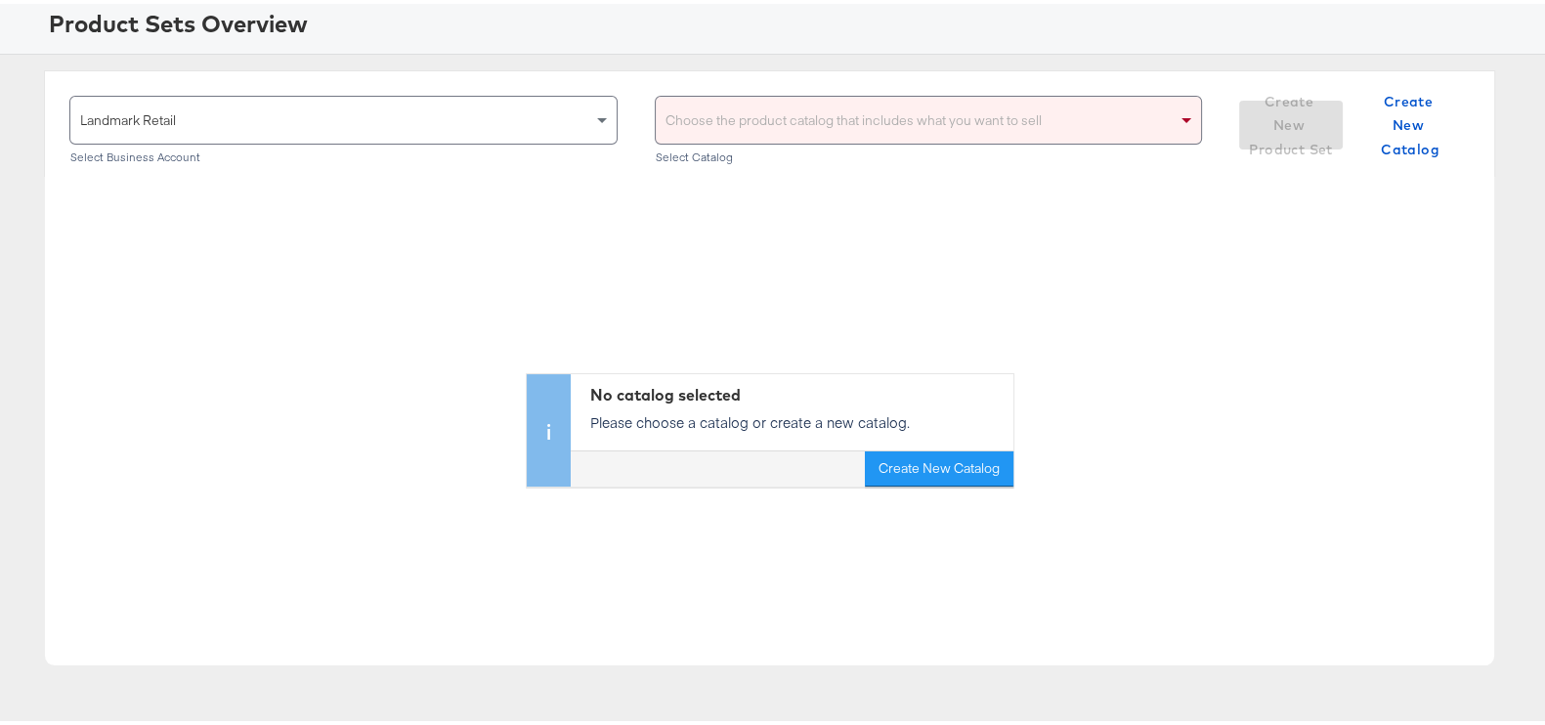
click at [890, 109] on div "Choose the product catalog that includes what you want to sell" at bounding box center [929, 116] width 546 height 47
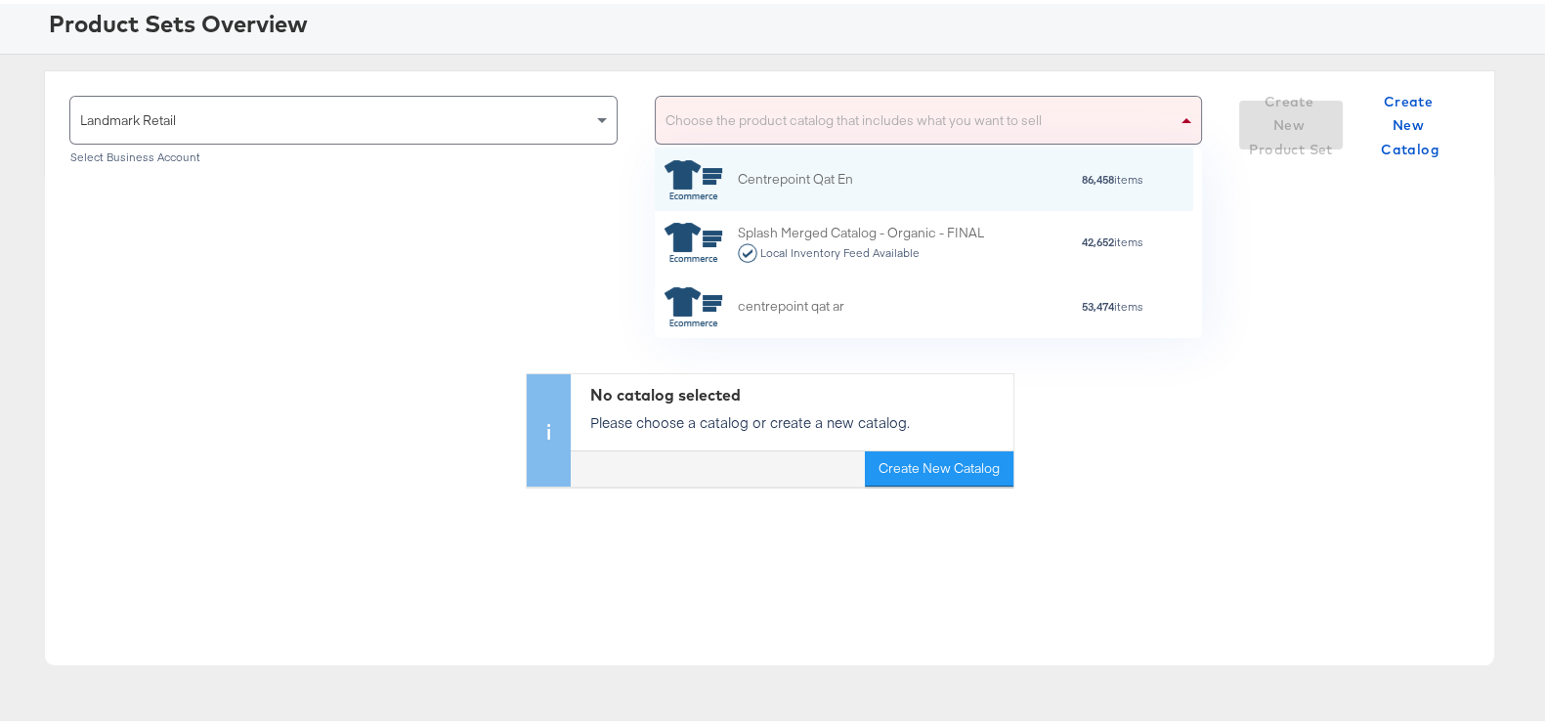
scroll to position [171, 520]
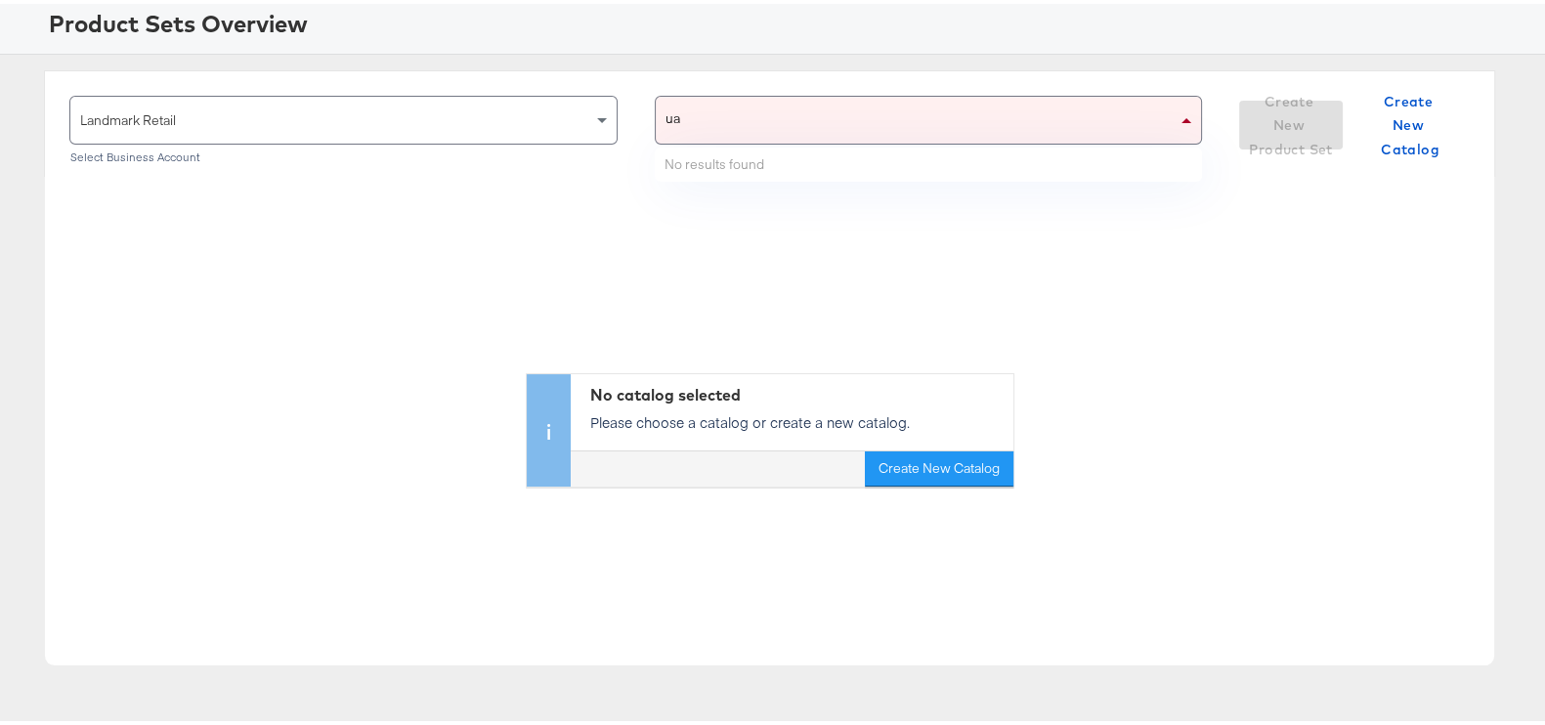
type input "[GEOGRAPHIC_DATA]"
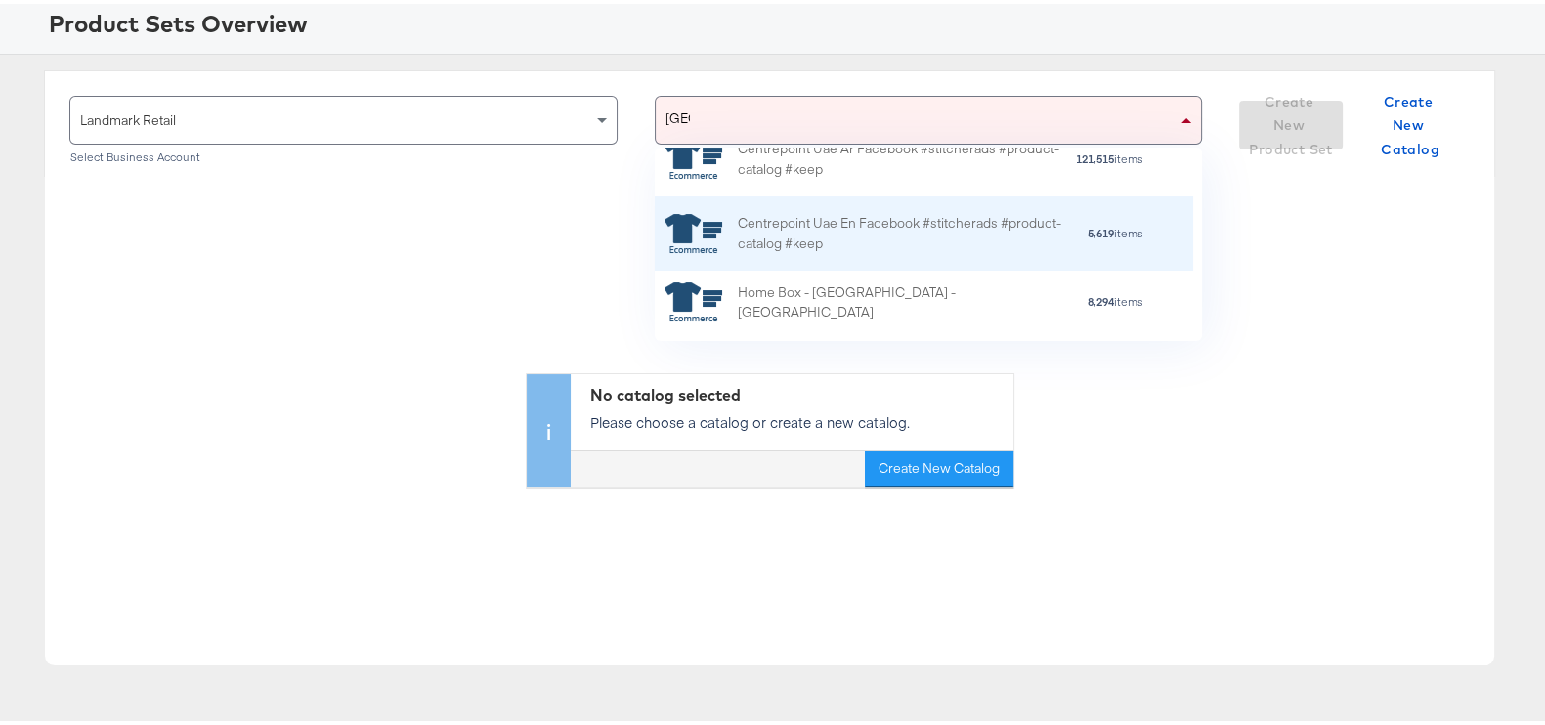
scroll to position [243, 0]
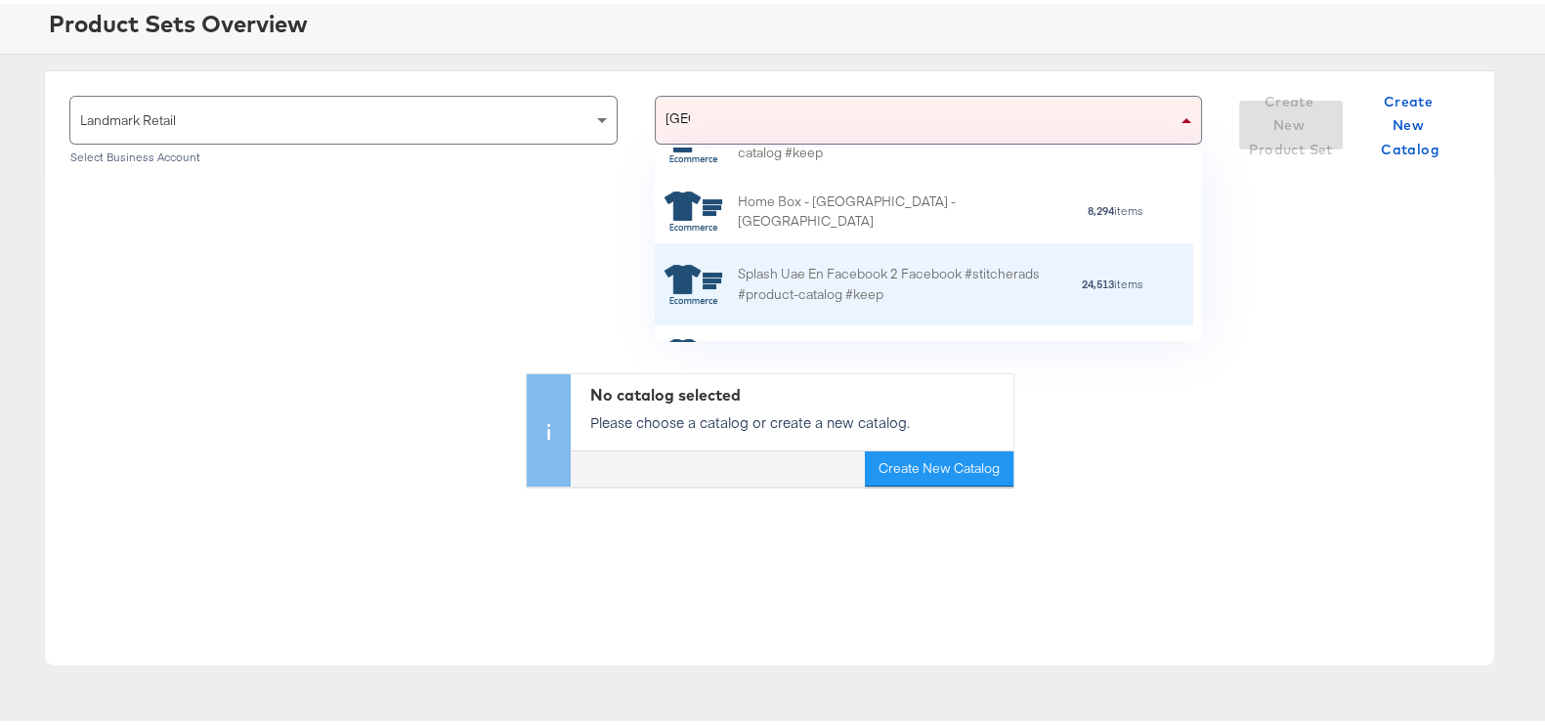
click at [865, 261] on div "Splash Uae En Facebook 2 Facebook #stitcherads #product-catalog #keep" at bounding box center [909, 281] width 342 height 41
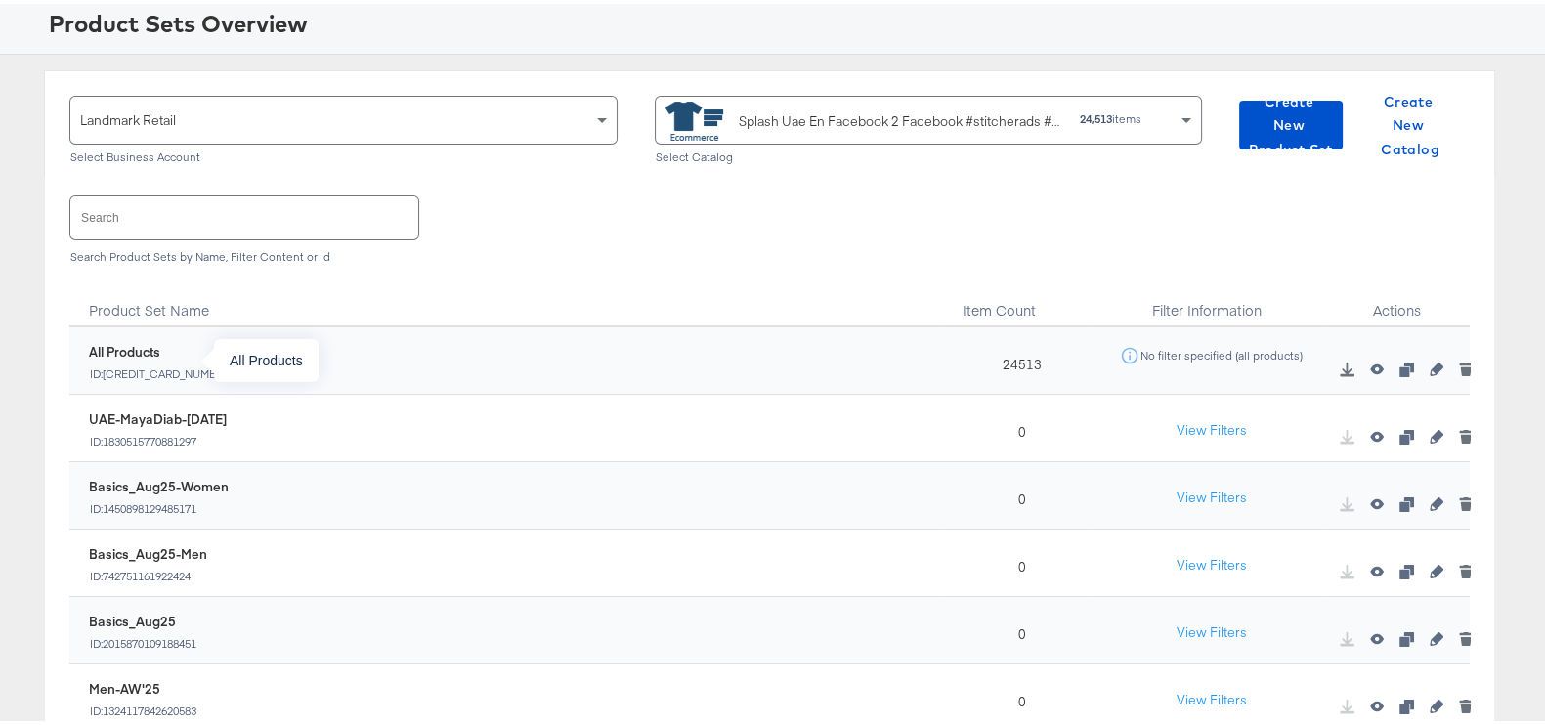
click at [105, 343] on div "All Products" at bounding box center [161, 348] width 145 height 19
click at [163, 354] on div "All Products" at bounding box center [161, 348] width 145 height 19
click at [1340, 361] on icon "button" at bounding box center [1347, 366] width 14 height 14
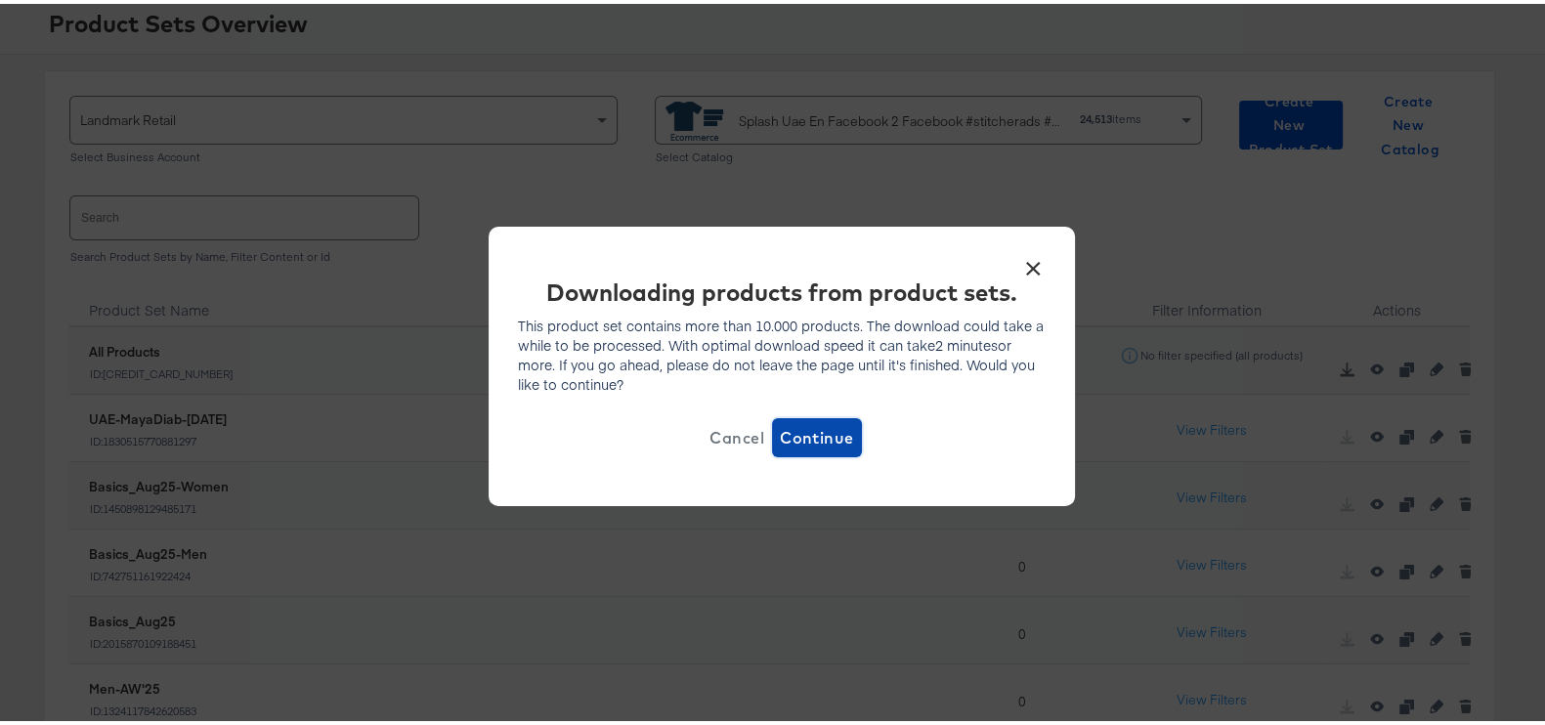
click at [817, 426] on span "Continue" at bounding box center [817, 433] width 74 height 27
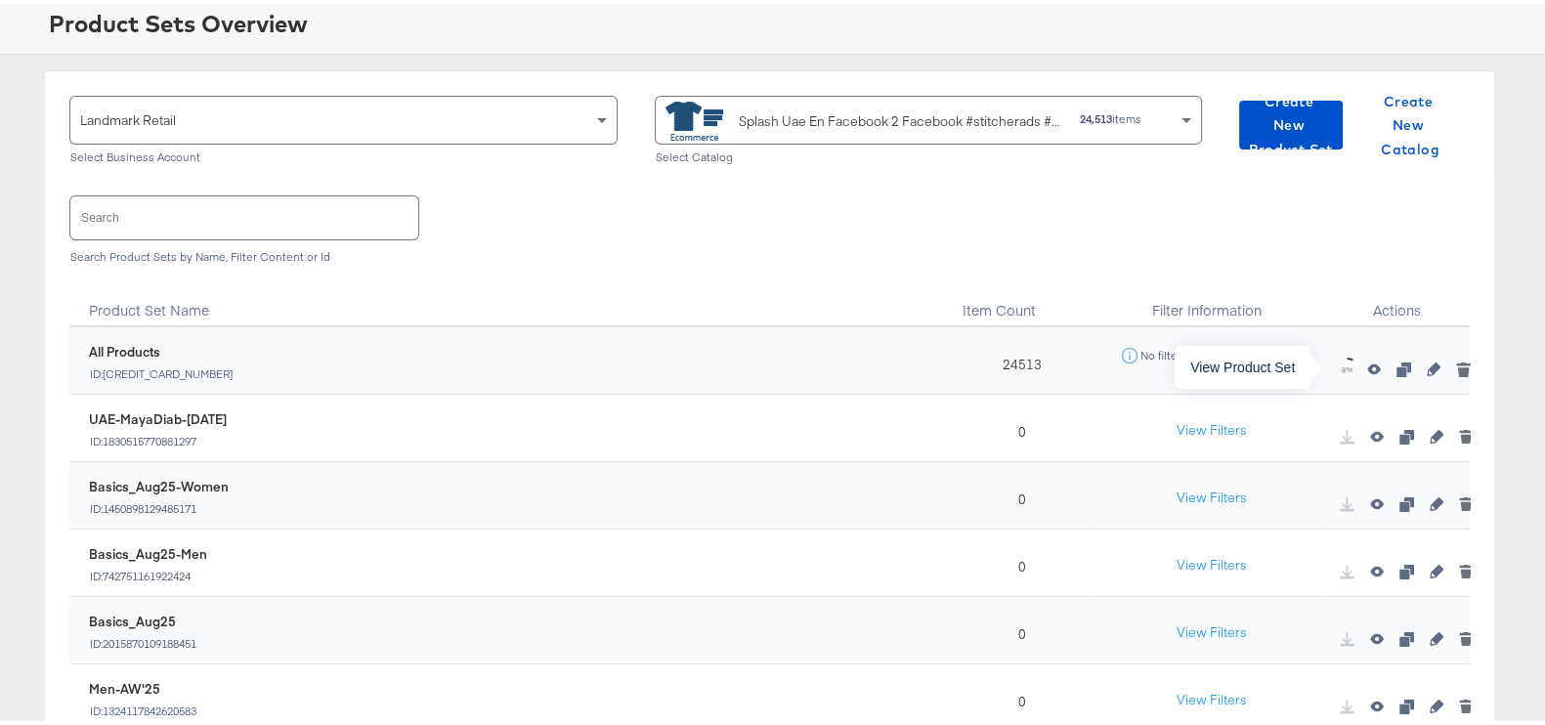
click at [1367, 365] on icon "button" at bounding box center [1374, 366] width 14 height 11
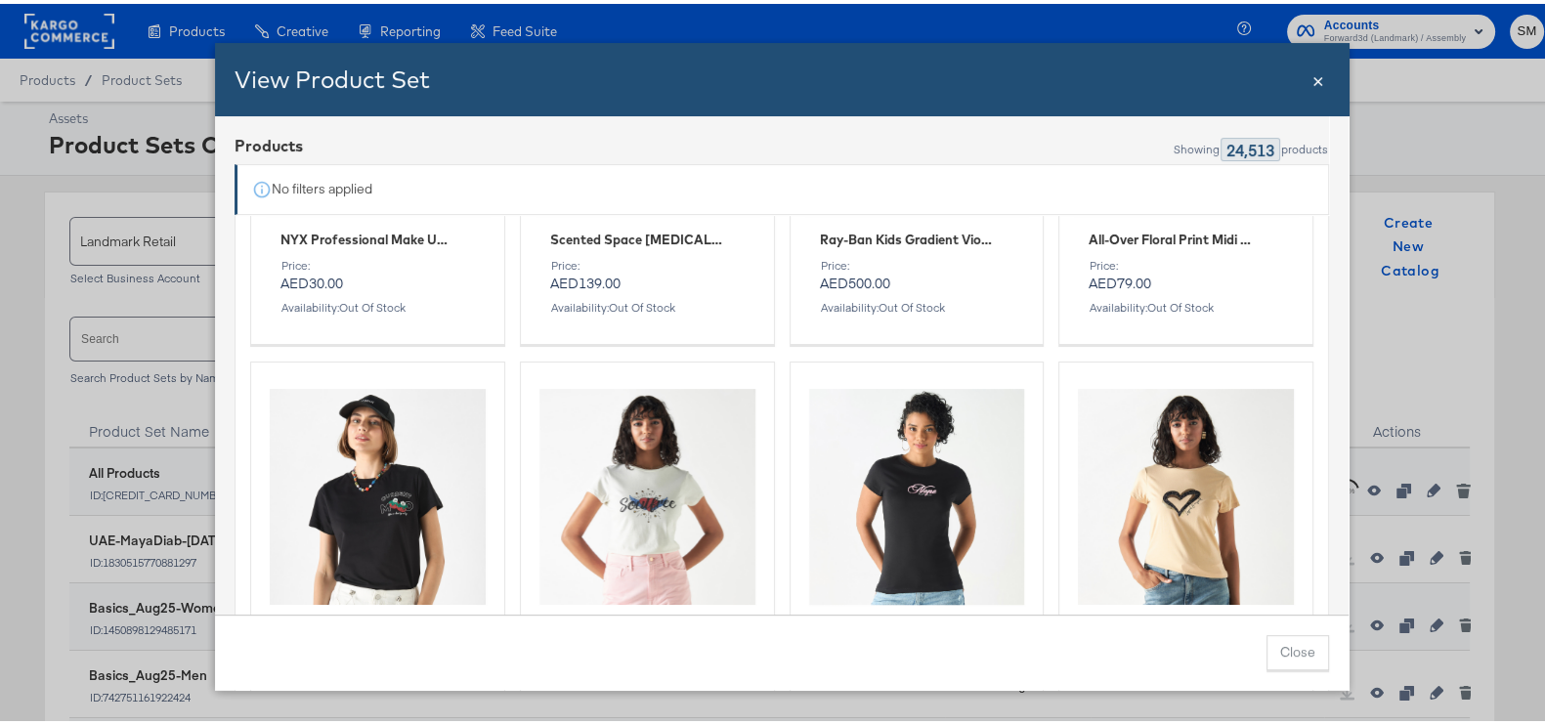
scroll to position [0, 0]
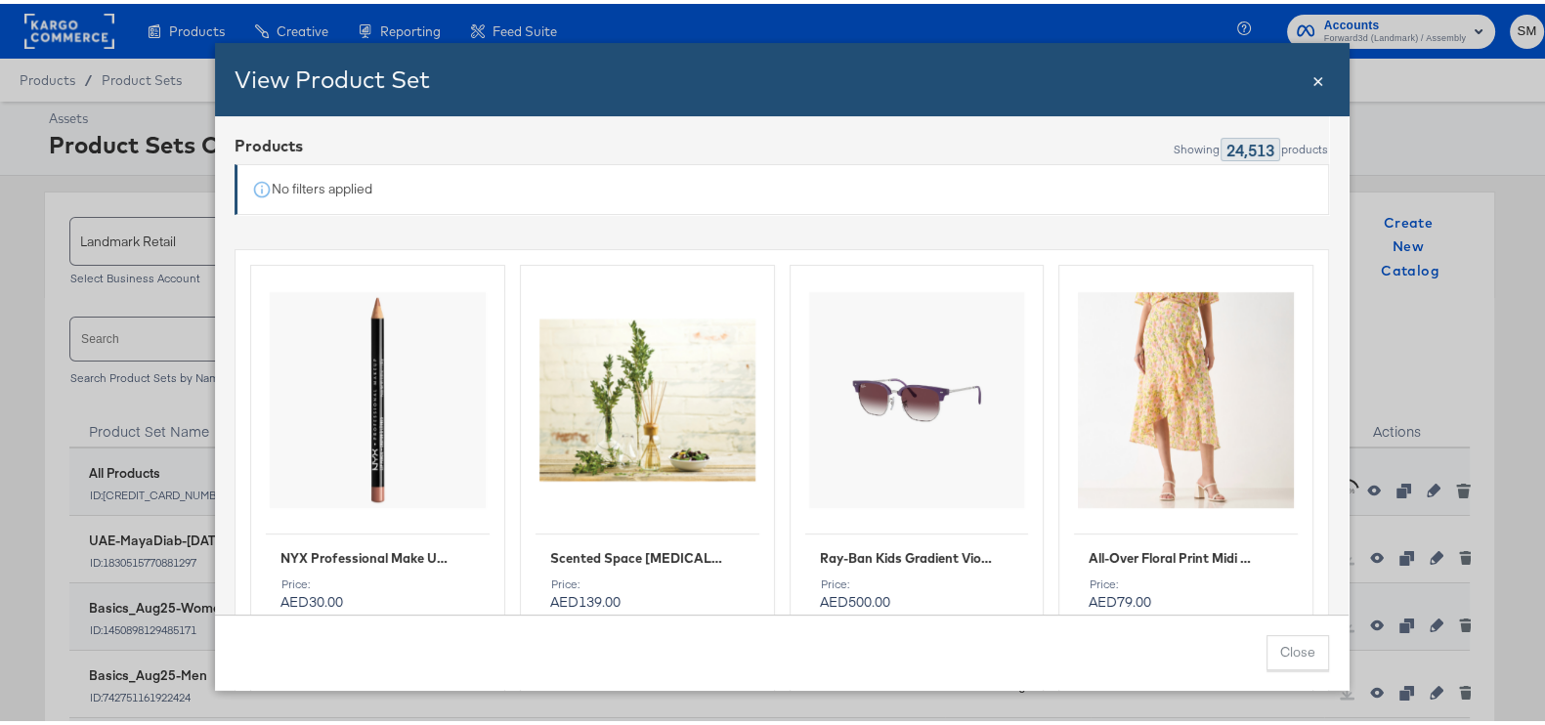
click at [399, 167] on div "No filters applied" at bounding box center [781, 184] width 1094 height 51
click at [299, 175] on div "No filters applied" at bounding box center [726, 185] width 949 height 20
click at [307, 184] on div "No filters applied" at bounding box center [726, 185] width 949 height 20
click at [1312, 80] on span "×" at bounding box center [1318, 75] width 12 height 26
